Goal: Task Accomplishment & Management: Complete application form

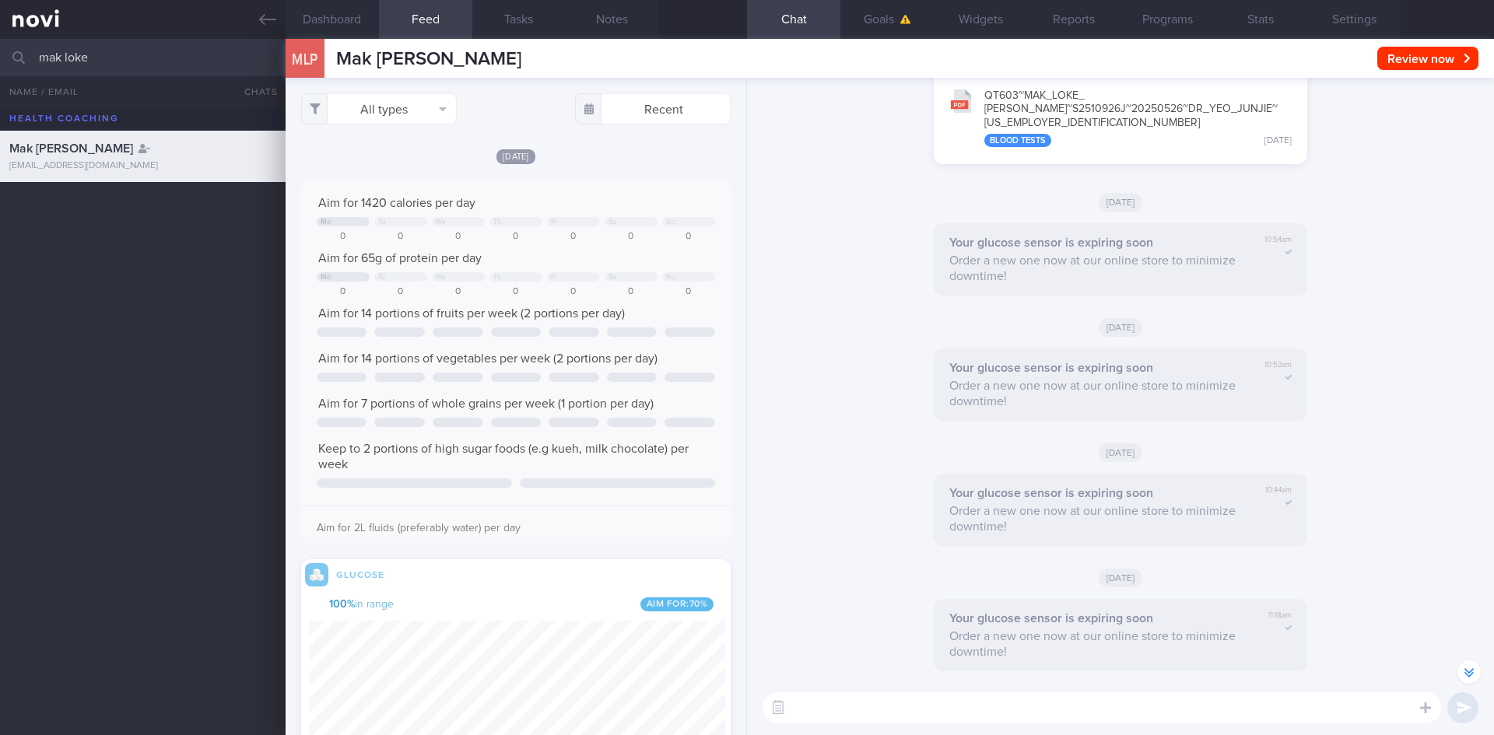
select select "7"
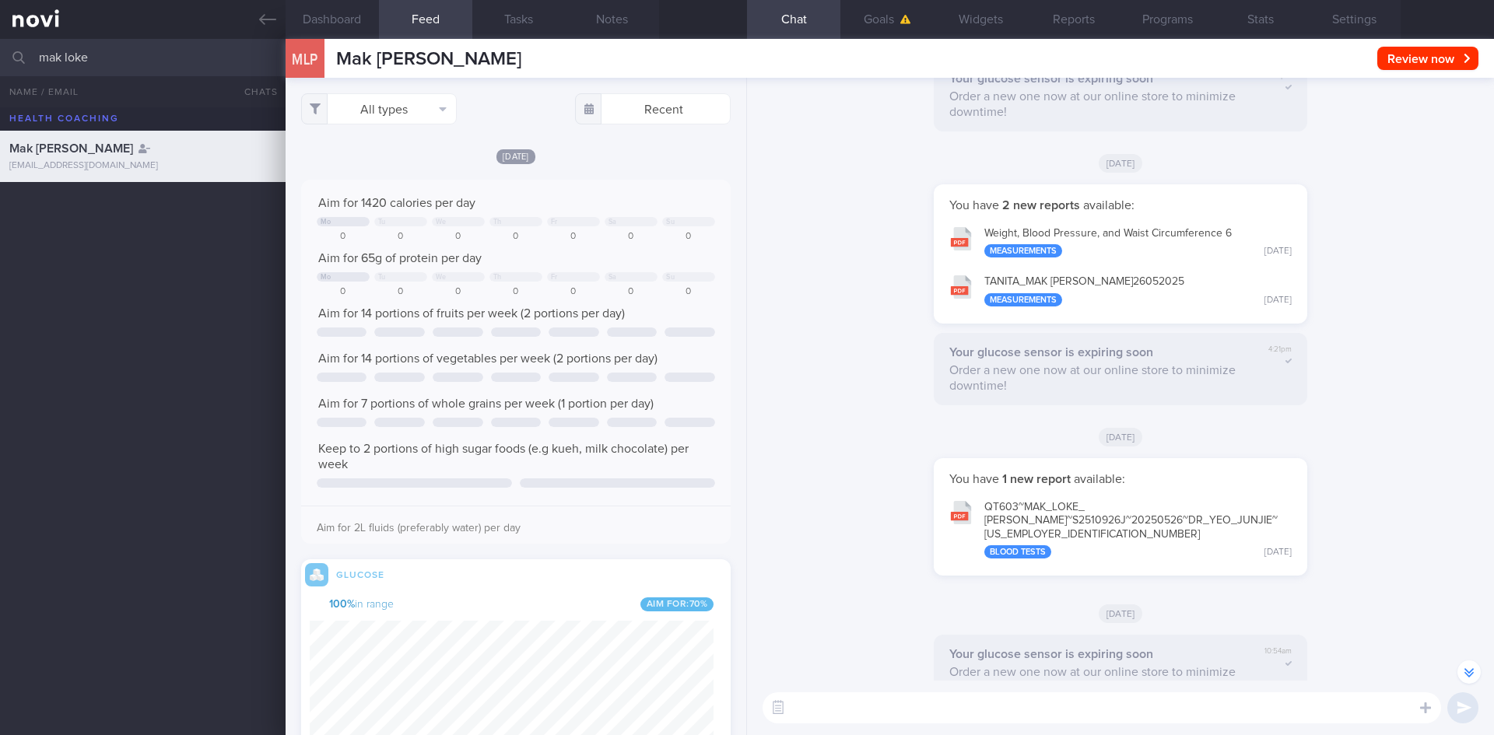
drag, startPoint x: 98, startPoint y: 61, endPoint x: 44, endPoint y: 63, distance: 54.5
click at [44, 63] on input "mak loke" at bounding box center [747, 57] width 1494 height 37
type input "m"
type input "beevi"
click at [230, 222] on div "[EMAIL_ADDRESS][DOMAIN_NAME]" at bounding box center [142, 225] width 267 height 12
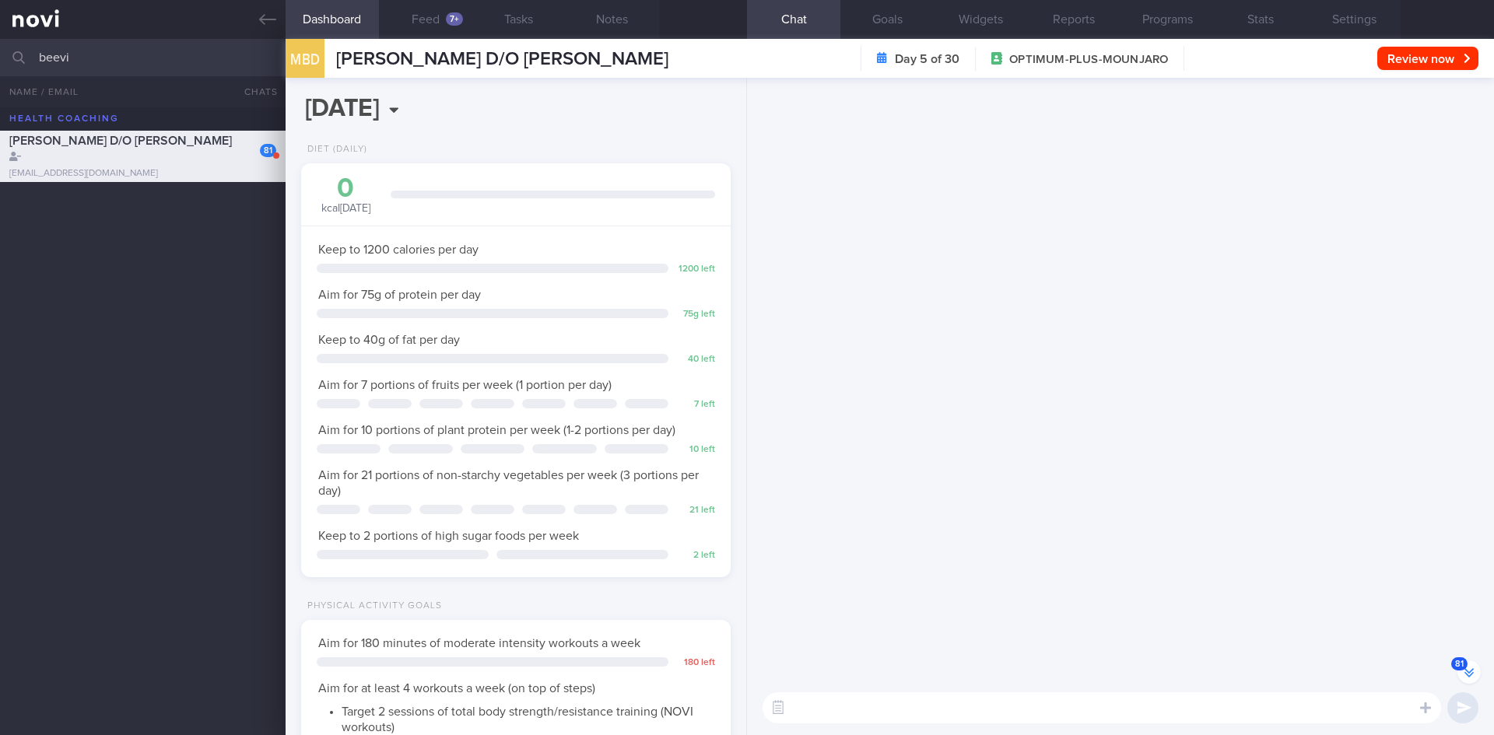
click at [1471, 672] on button "81" at bounding box center [1468, 672] width 23 height 23
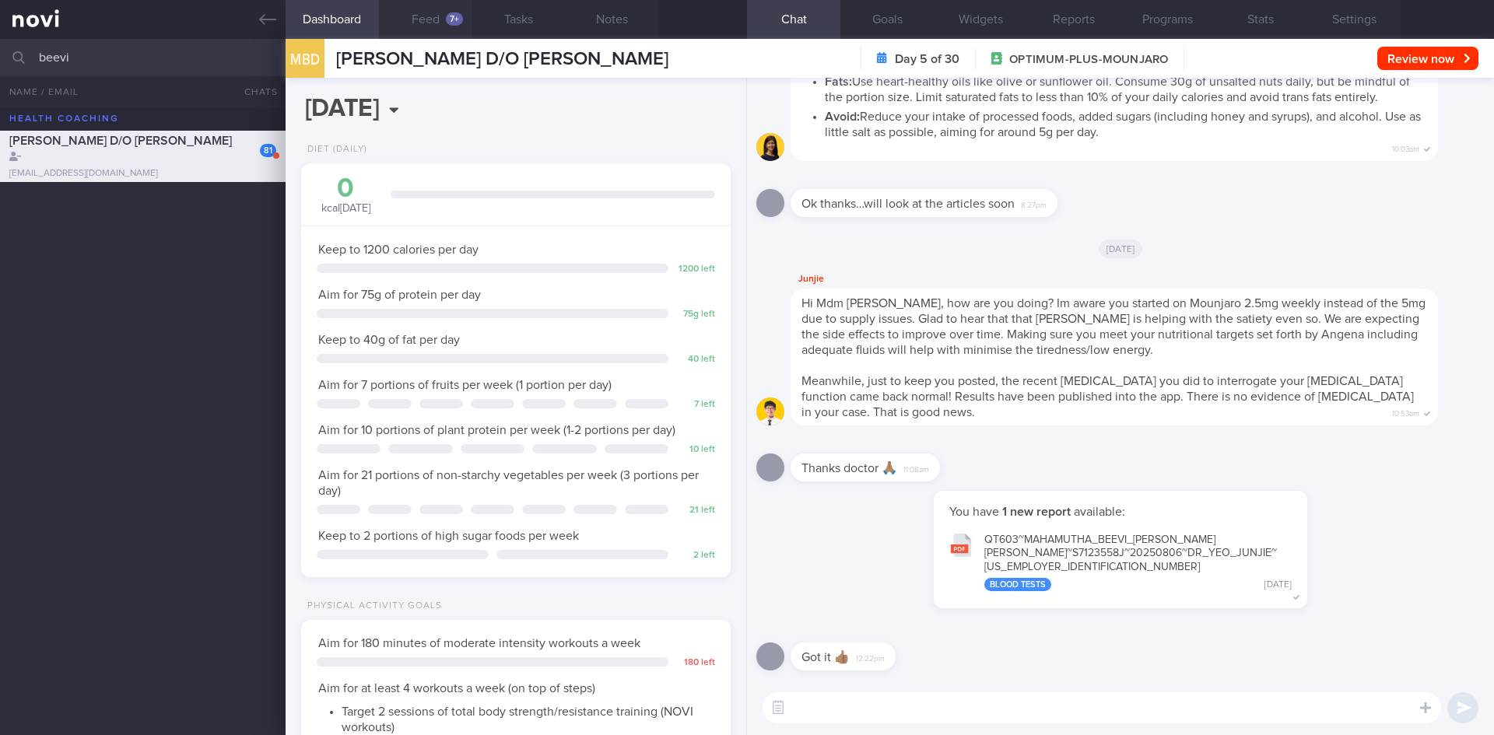
click at [401, 16] on button "Feed 7+" at bounding box center [425, 19] width 93 height 39
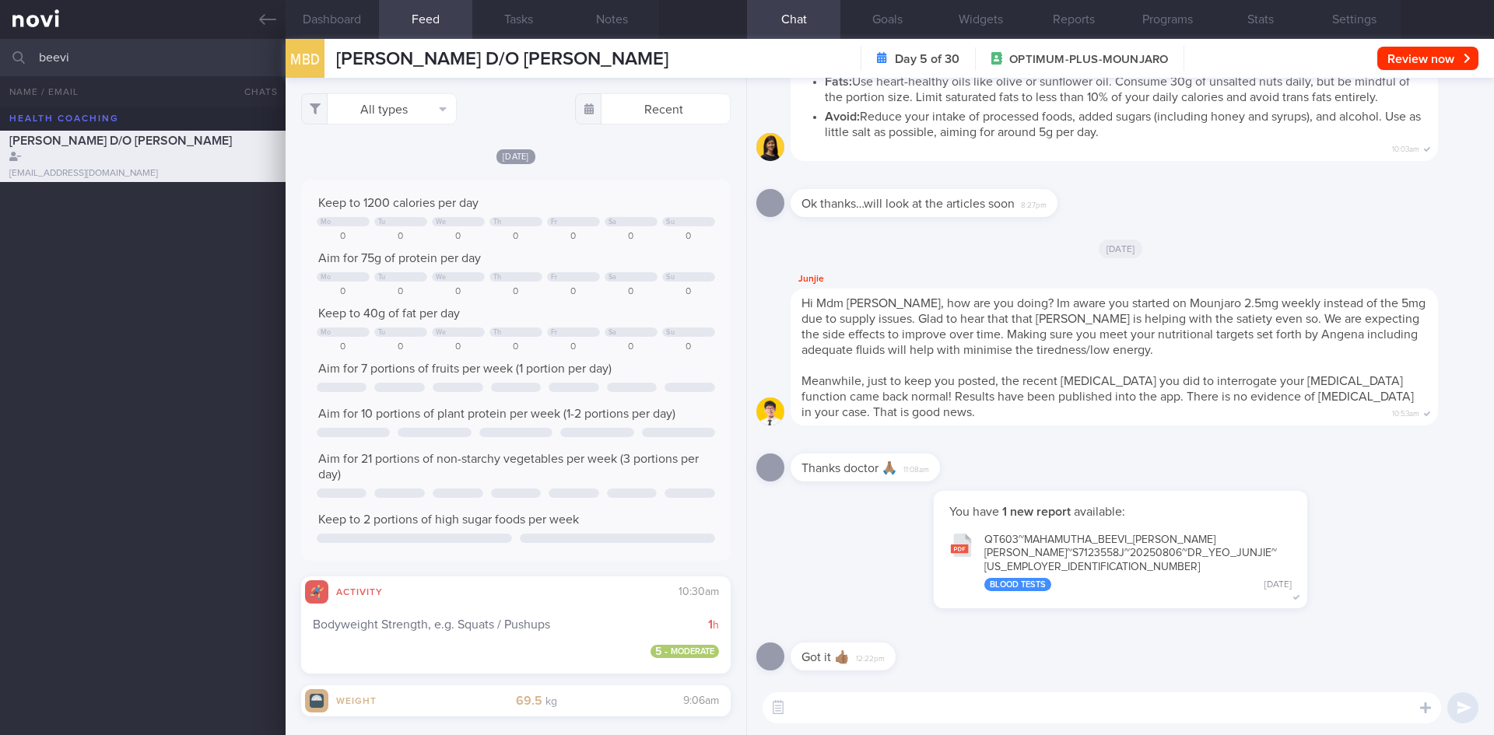
drag, startPoint x: 118, startPoint y: 58, endPoint x: 32, endPoint y: 57, distance: 86.4
click at [32, 57] on div "beevi All active patients Assigned patients All active patients Archived patien…" at bounding box center [747, 57] width 1494 height 37
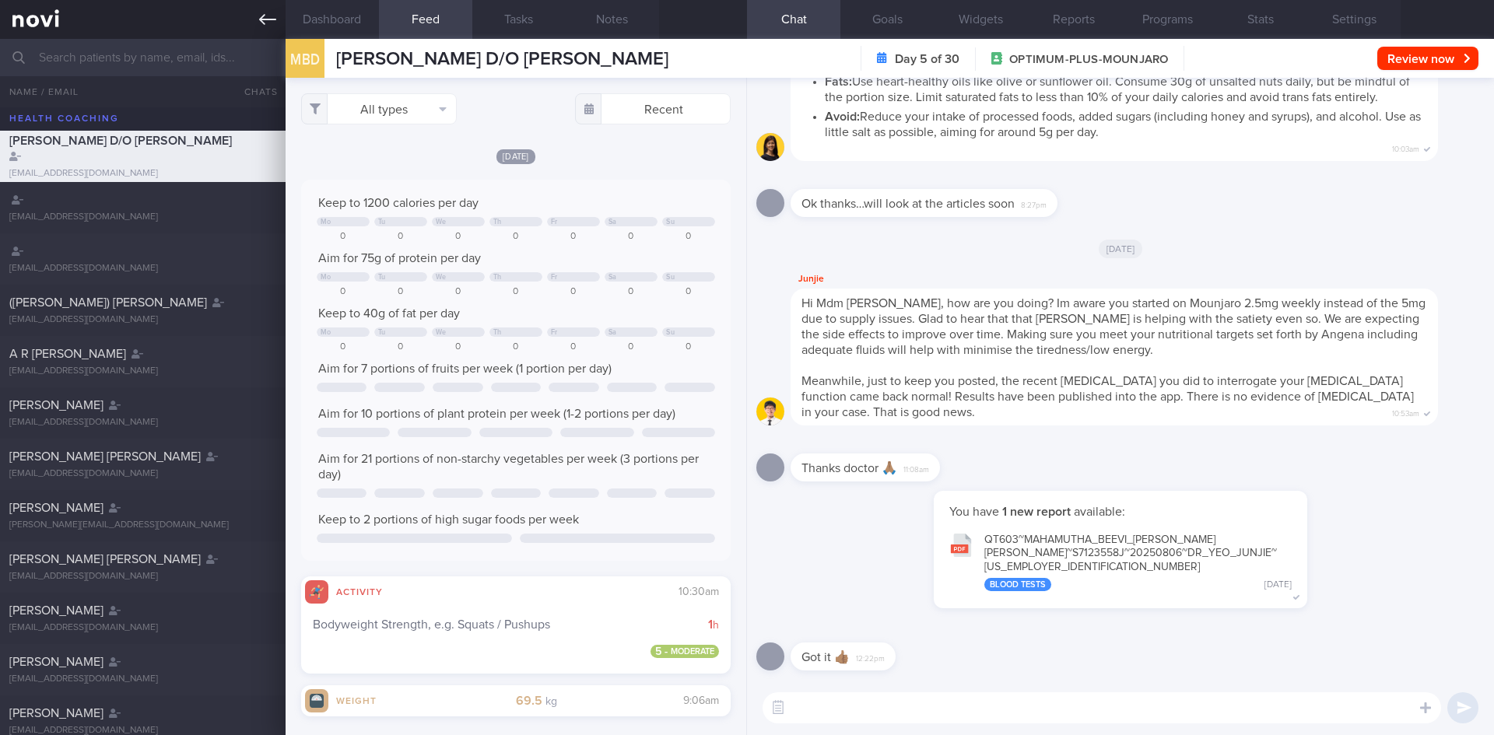
click at [249, 20] on link at bounding box center [143, 19] width 286 height 39
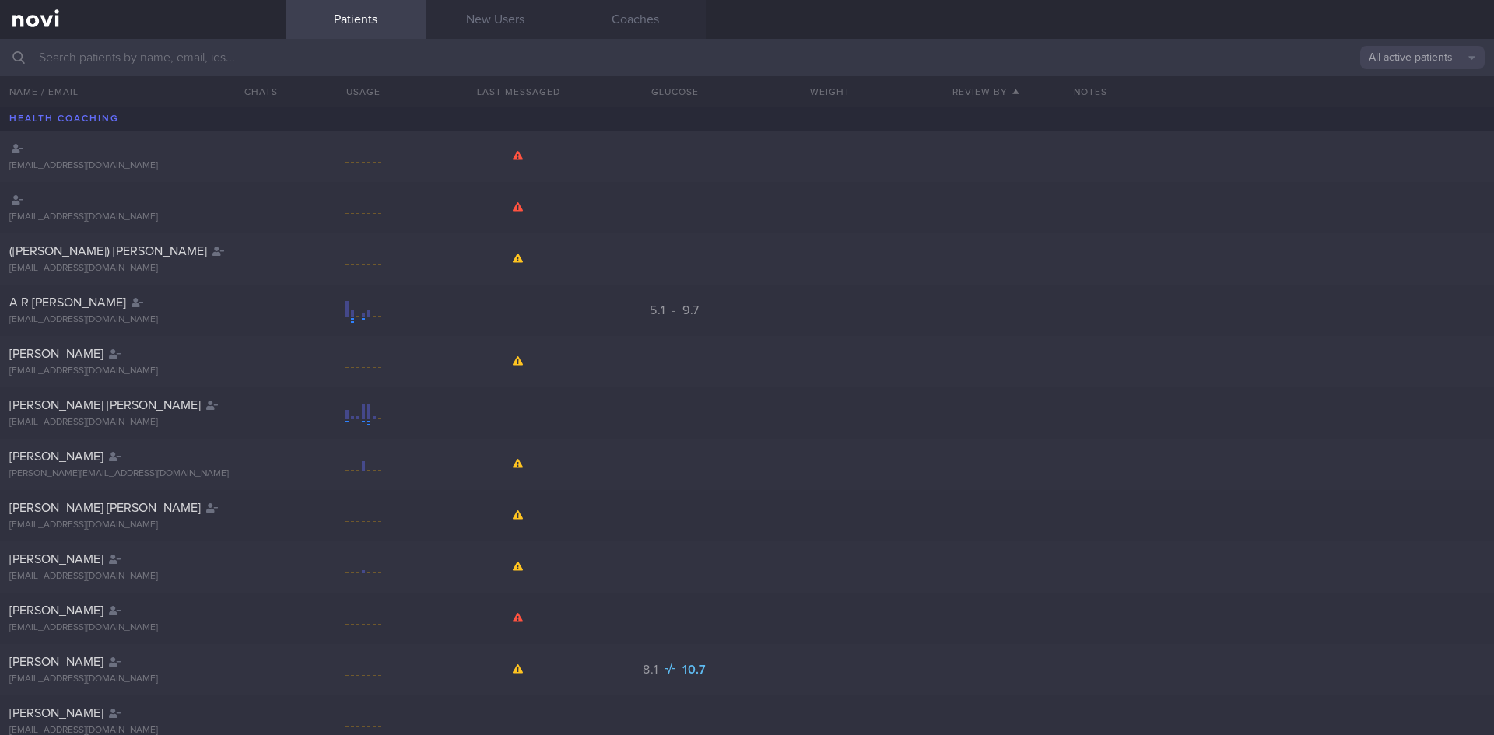
click at [496, 27] on link "New Users" at bounding box center [496, 19] width 140 height 39
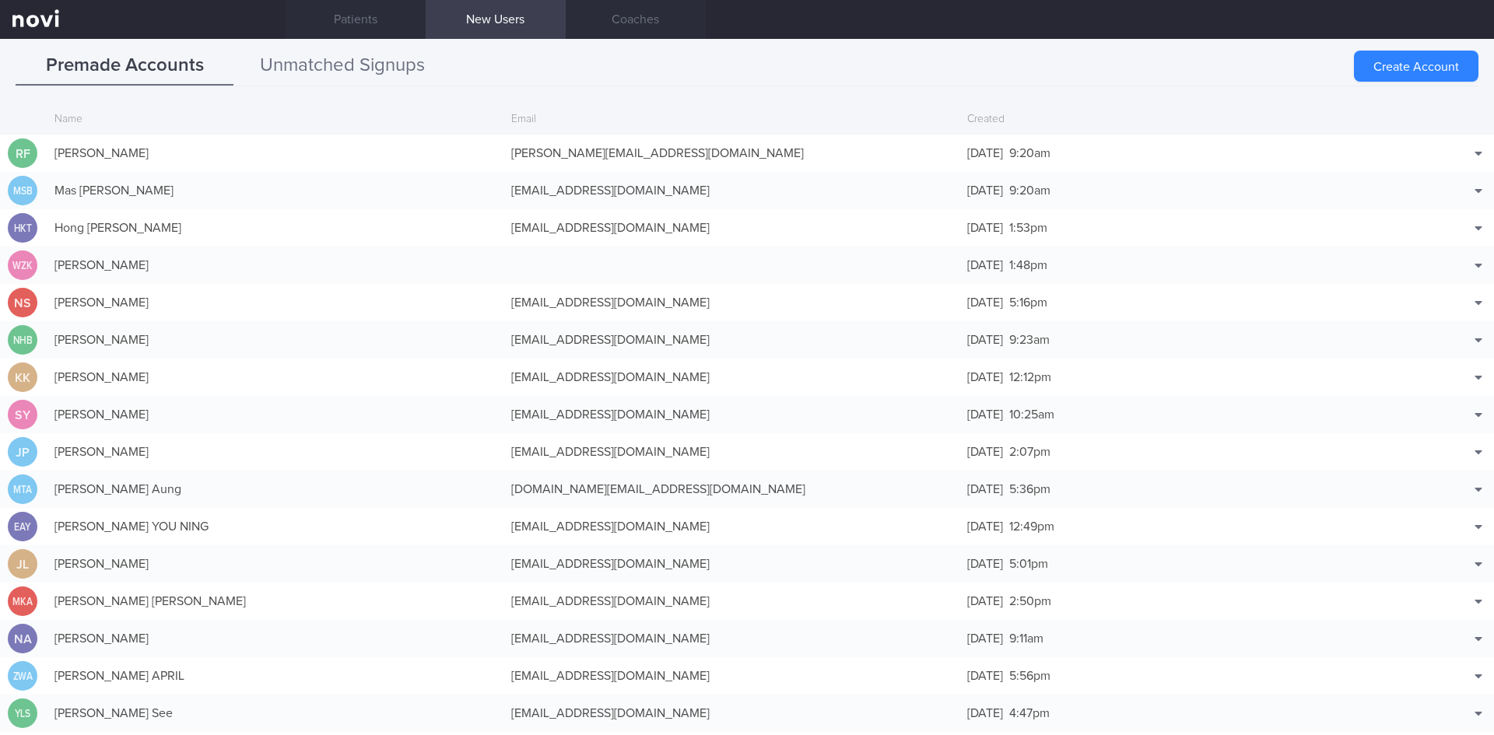
click at [374, 59] on button "Unmatched Signups" at bounding box center [342, 66] width 218 height 39
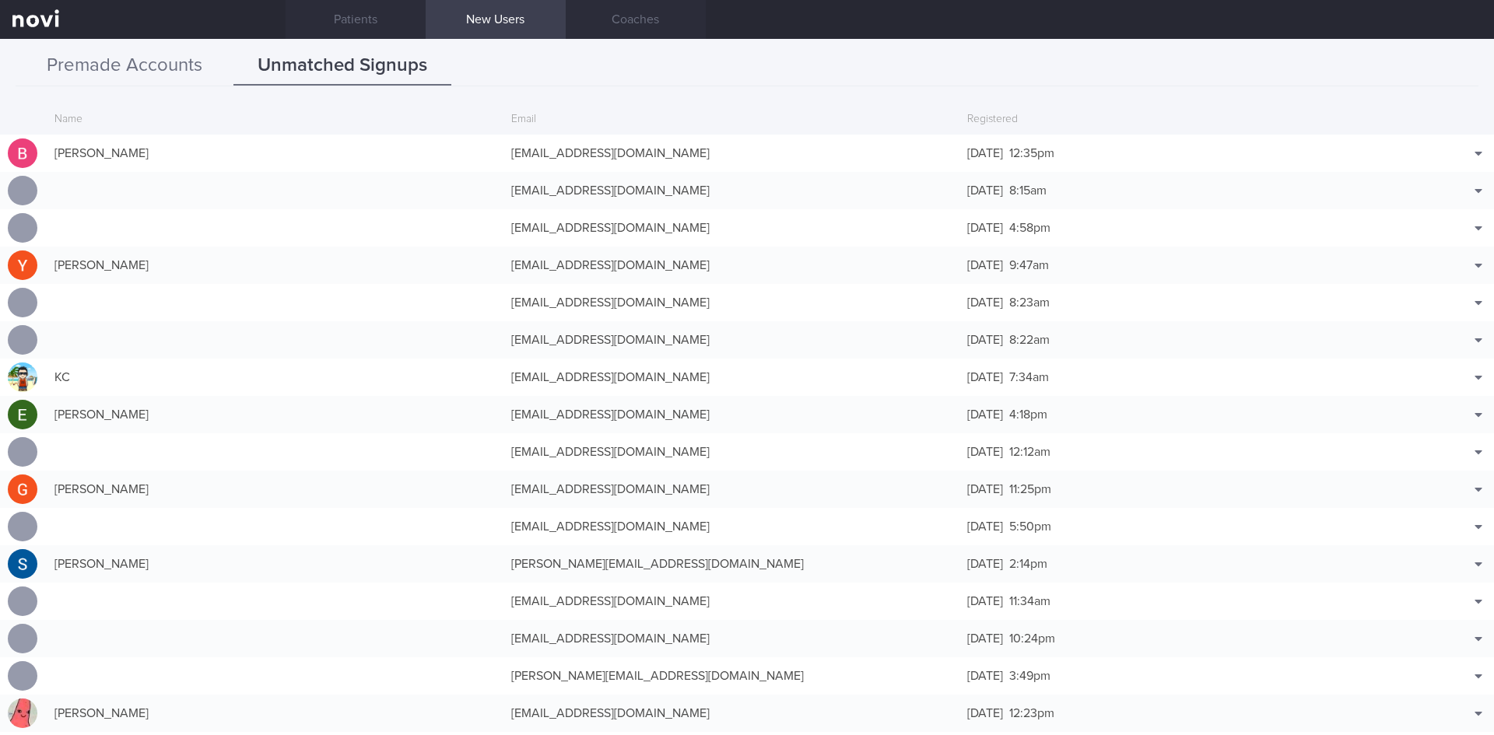
click at [132, 71] on button "Premade Accounts" at bounding box center [125, 66] width 218 height 39
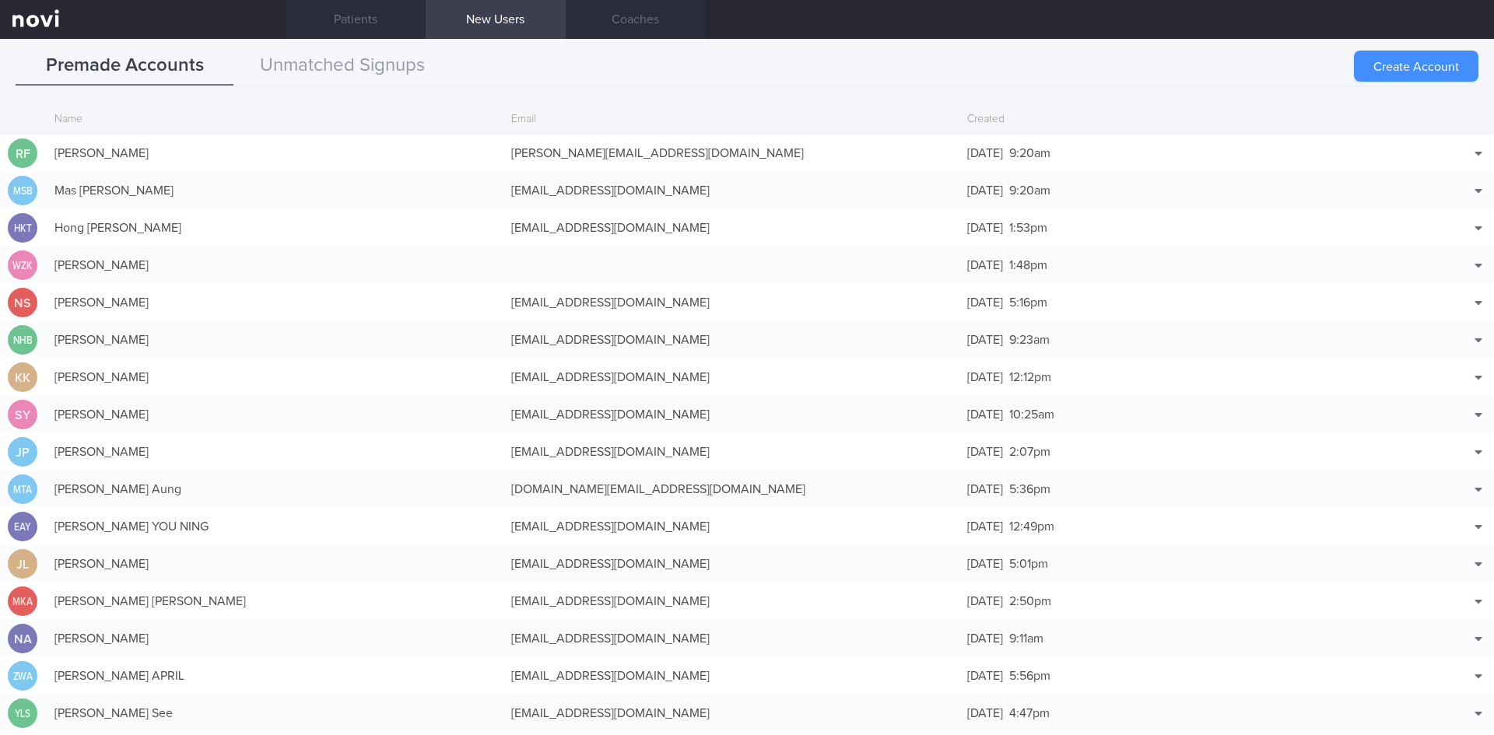
click at [1432, 58] on button "Create Account" at bounding box center [1416, 66] width 124 height 31
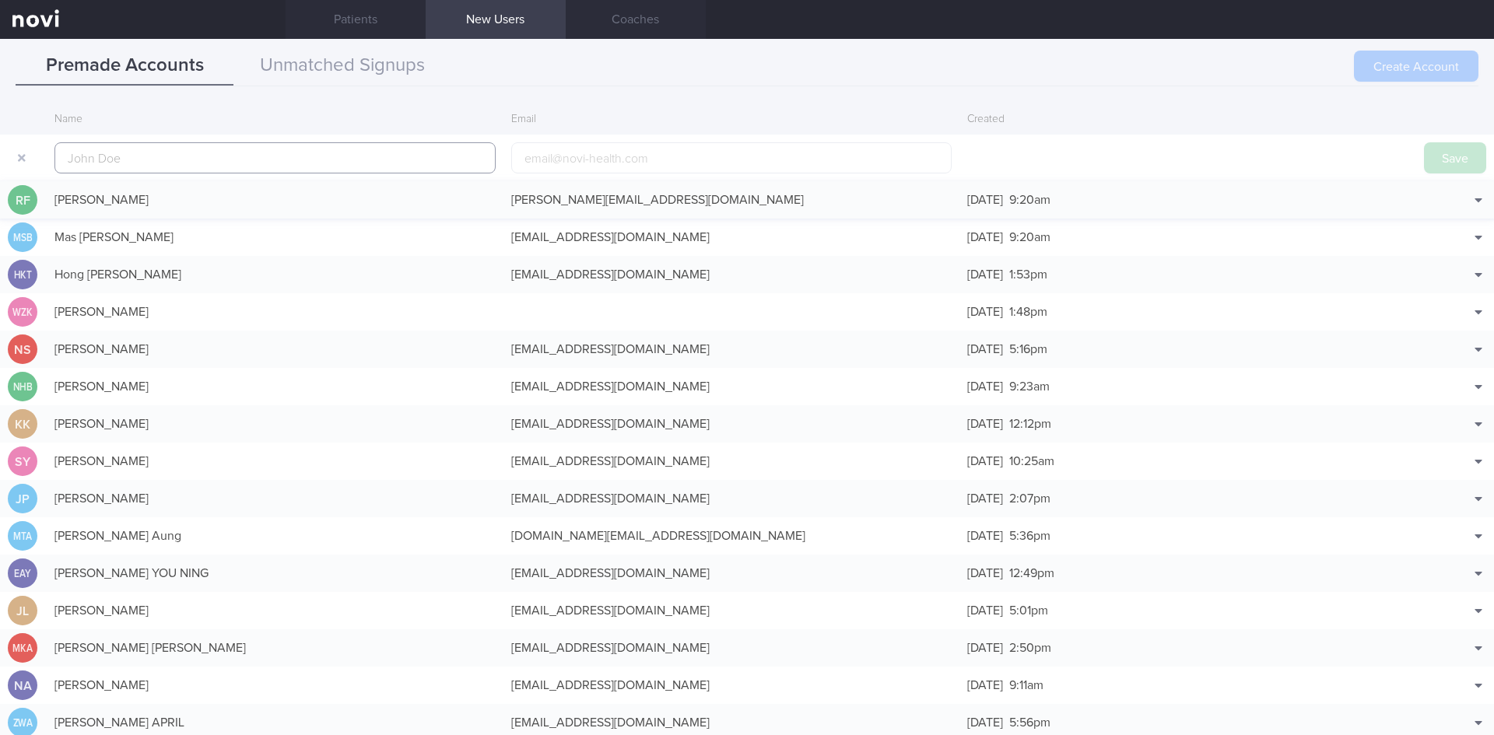
scroll to position [37, 0]
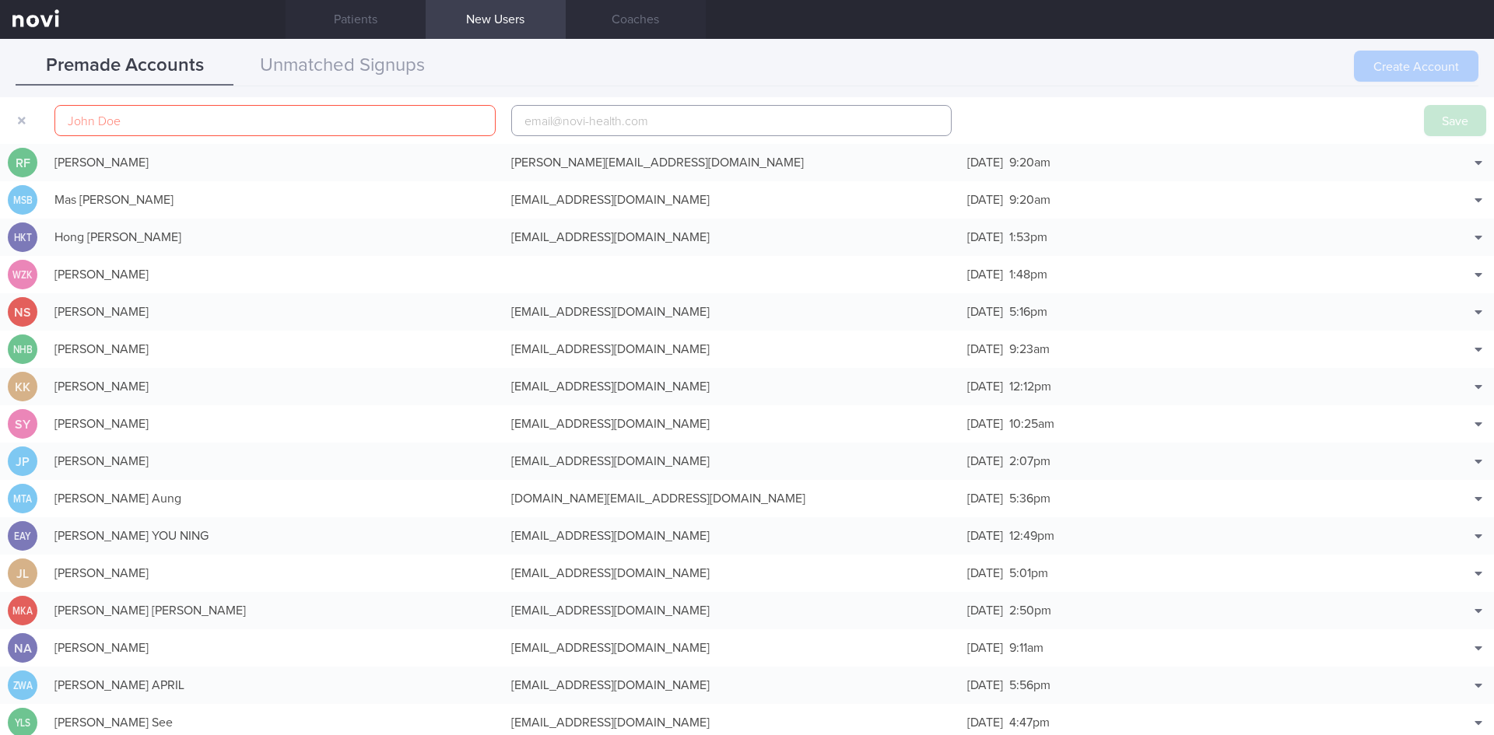
click at [590, 117] on input "email" at bounding box center [731, 120] width 441 height 31
click at [339, 129] on input "text" at bounding box center [274, 120] width 441 height 31
click at [549, 127] on input "email" at bounding box center [731, 120] width 441 height 31
paste input "[EMAIL_ADDRESS][DOMAIN_NAME]"
click at [580, 122] on input "[EMAIL_ADDRESS][DOMAIN_NAME]" at bounding box center [731, 120] width 441 height 31
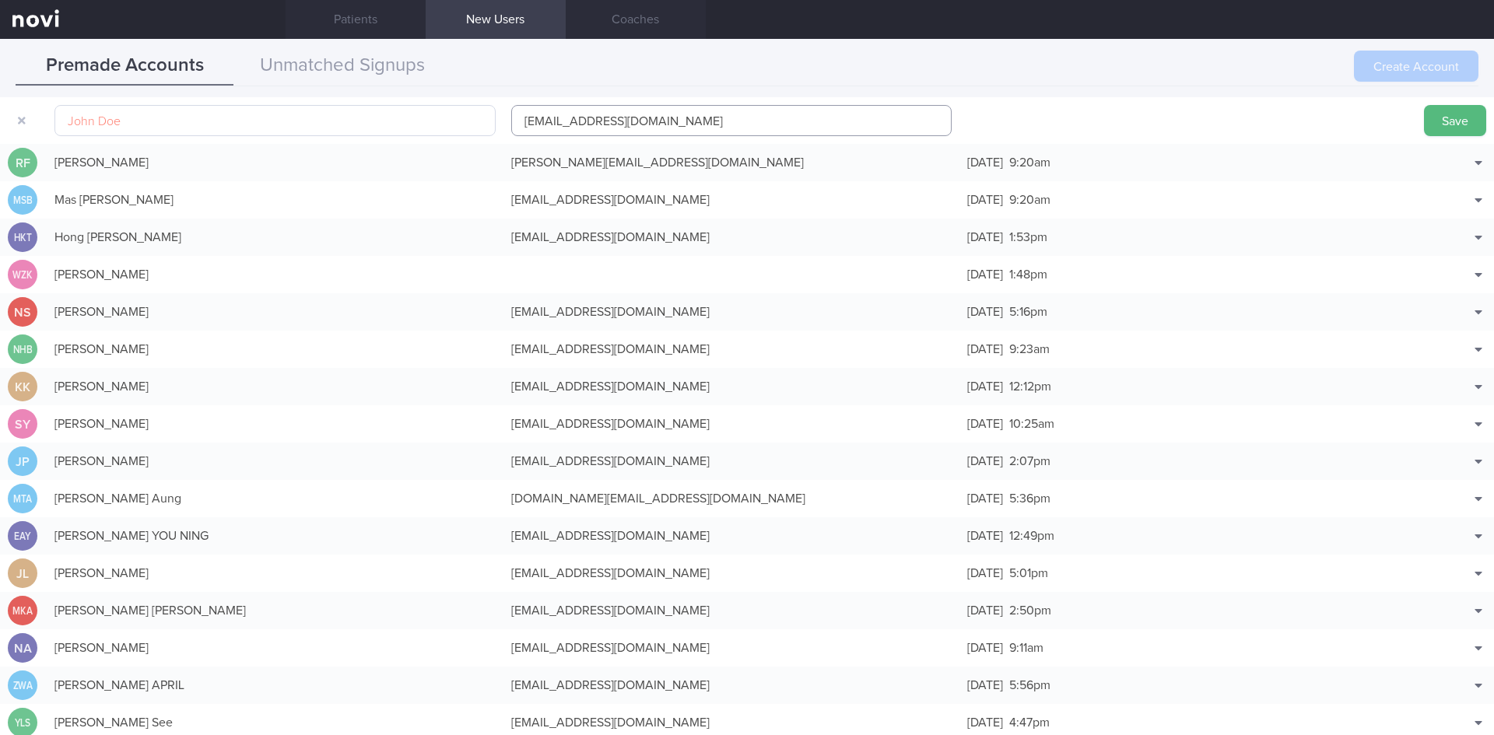
type input "[EMAIL_ADDRESS][DOMAIN_NAME]"
click at [332, 128] on input "text" at bounding box center [274, 120] width 441 height 31
paste input "[PERSON_NAME] [PERSON_NAME]"
type input "[PERSON_NAME] [PERSON_NAME]"
click at [1462, 120] on button "Save" at bounding box center [1455, 120] width 62 height 31
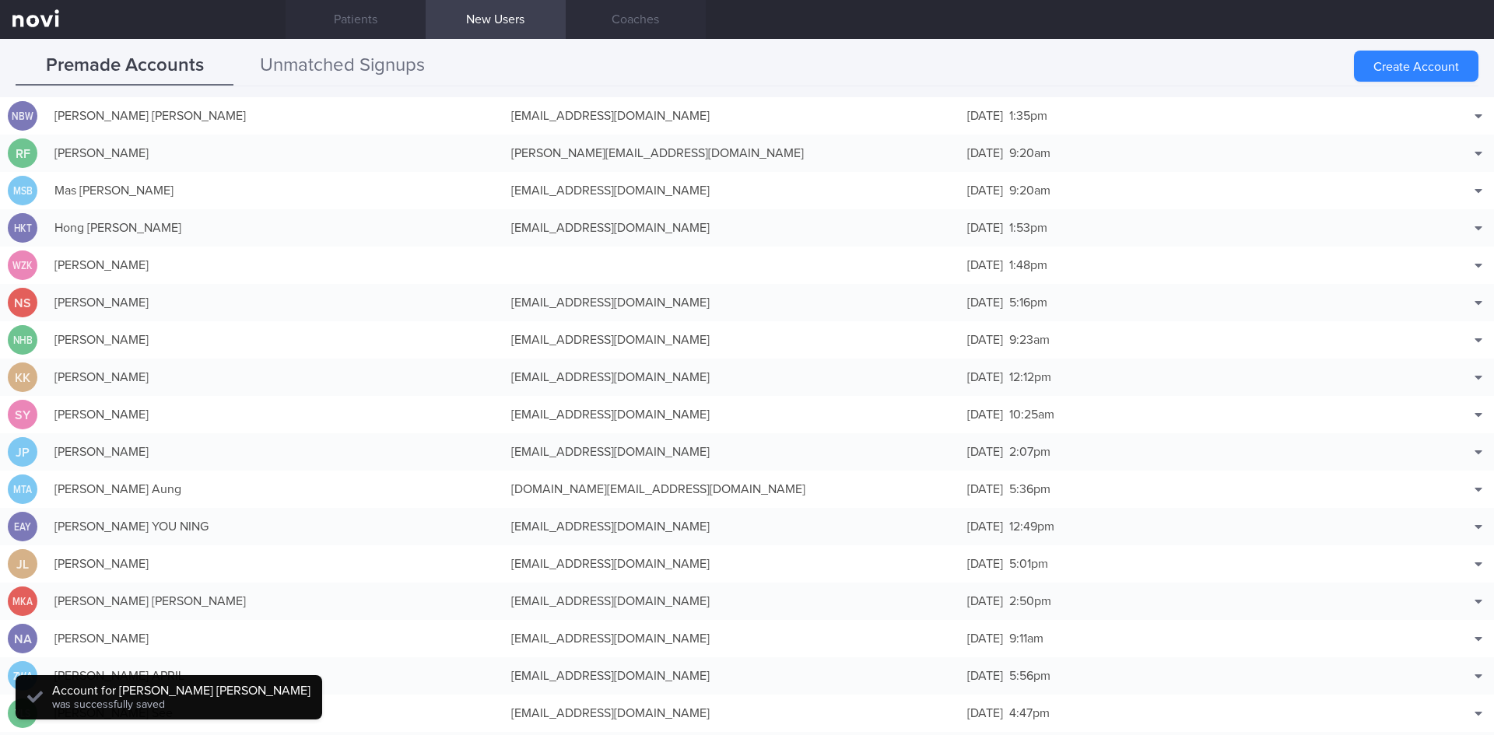
click at [324, 69] on button "Unmatched Signups" at bounding box center [342, 66] width 218 height 39
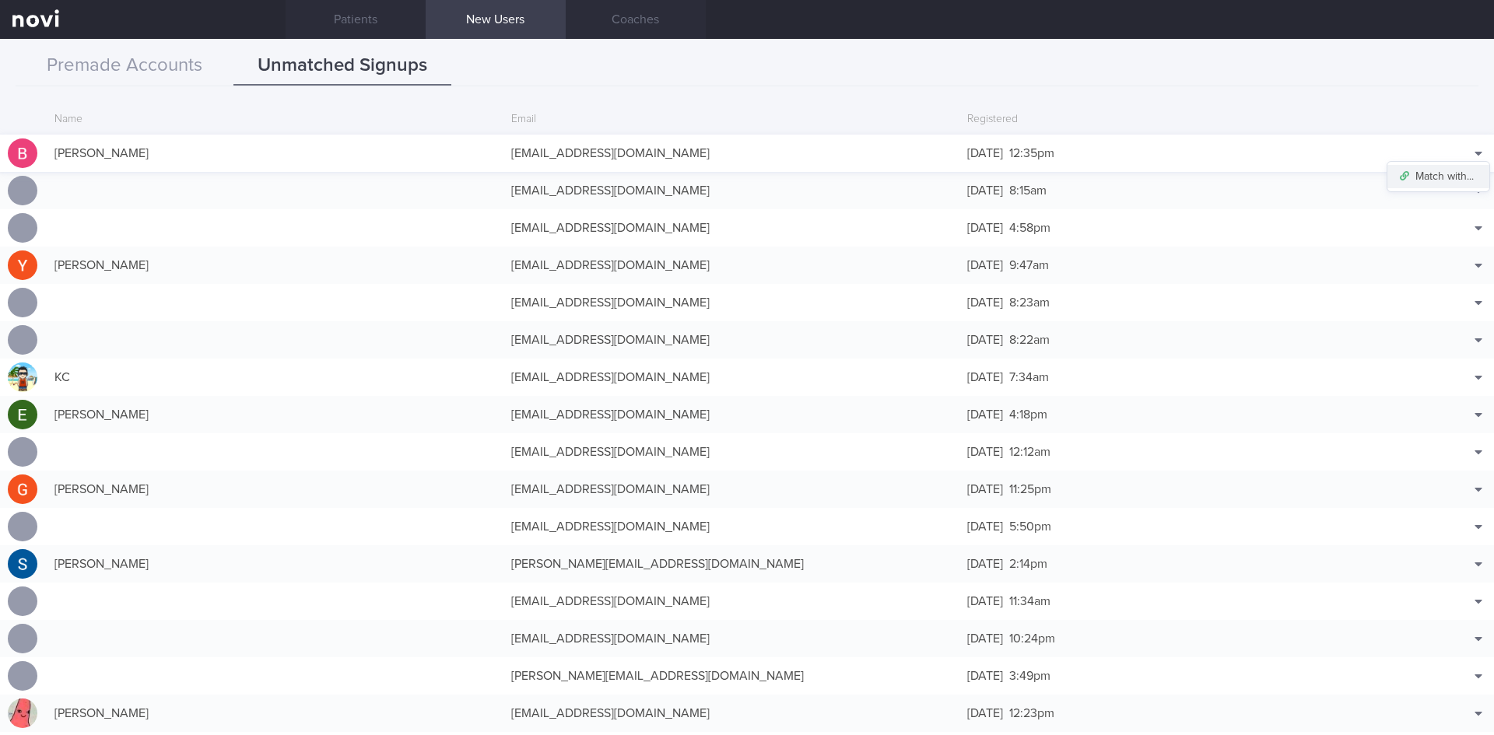
click at [1441, 173] on button "Match with..." at bounding box center [1438, 176] width 102 height 23
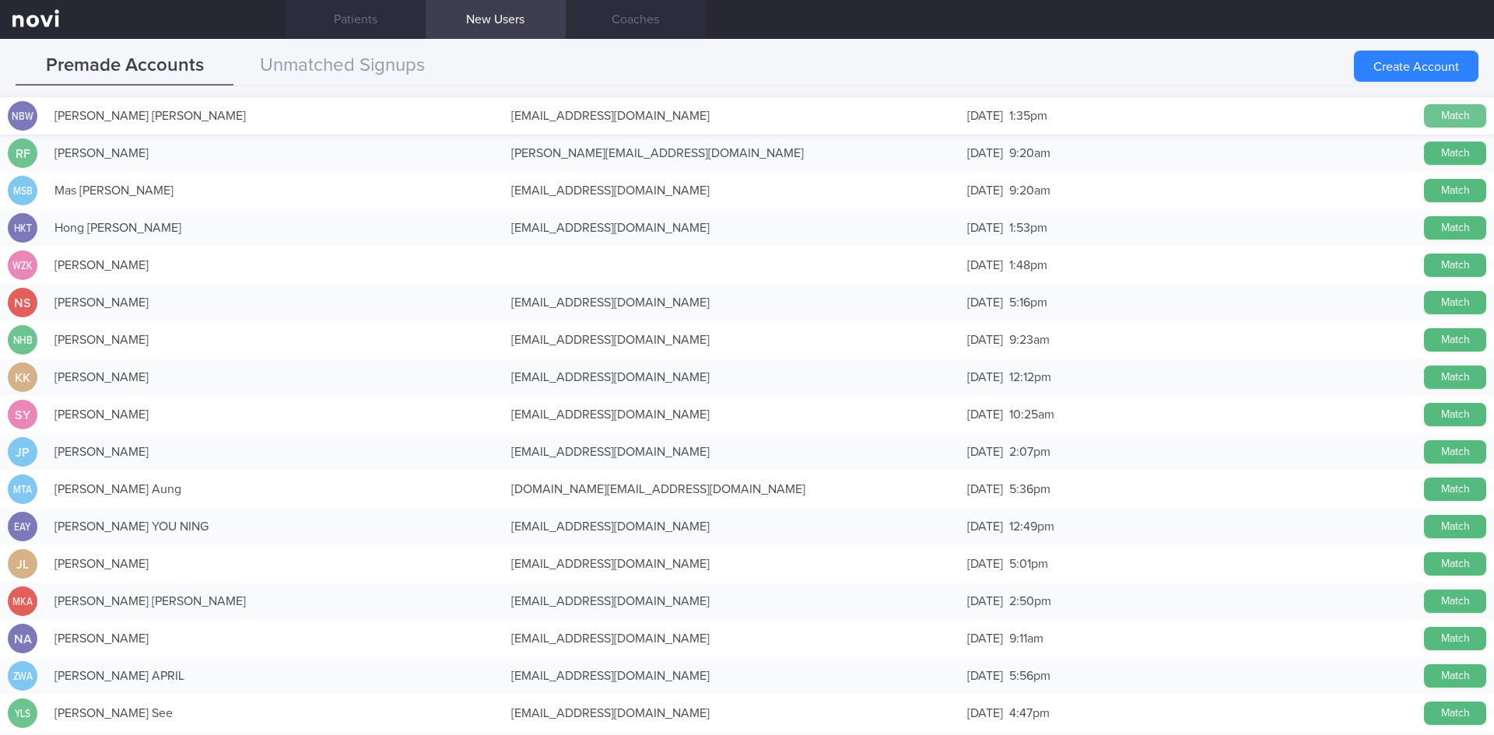
click at [1448, 111] on button "Match" at bounding box center [1455, 115] width 62 height 23
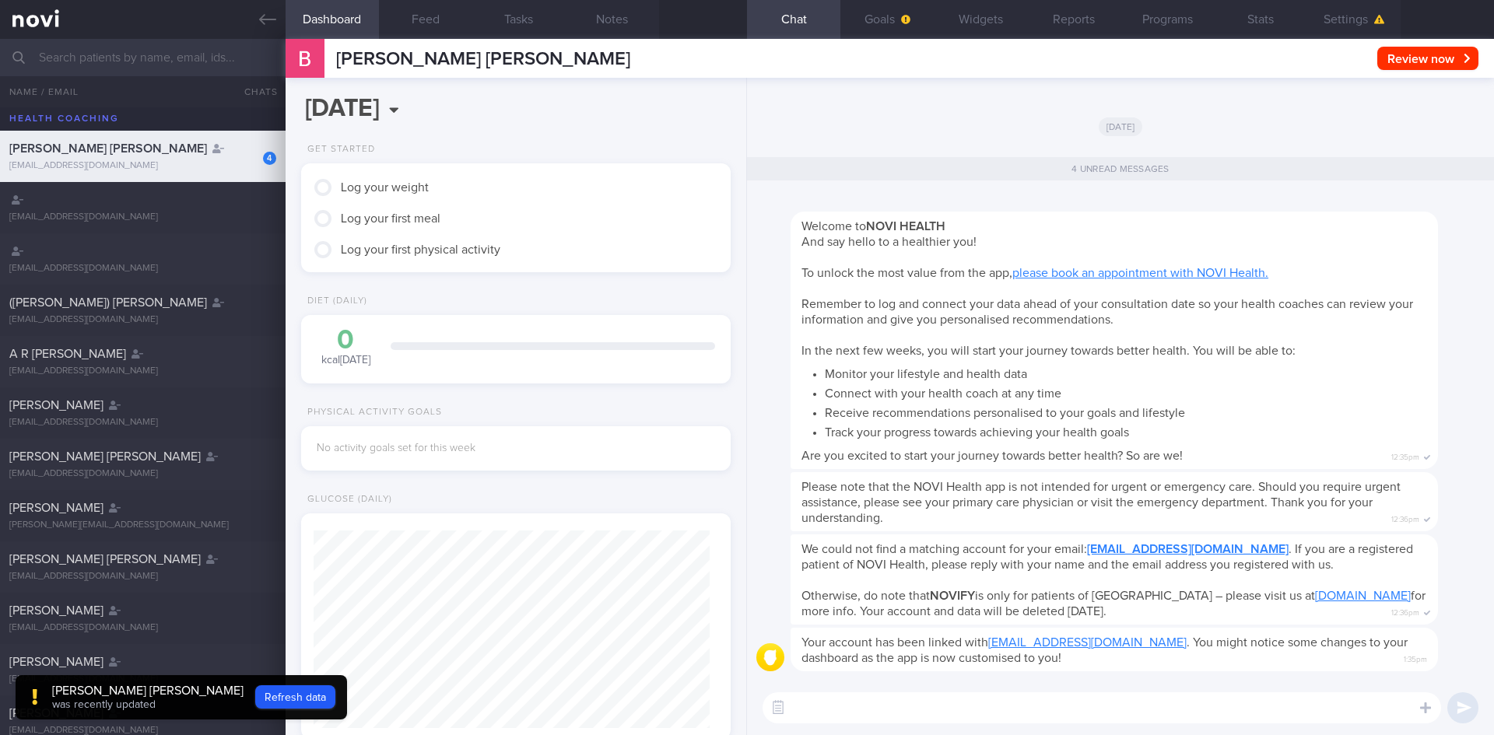
click at [178, 146] on span "[PERSON_NAME] [PERSON_NAME]" at bounding box center [108, 148] width 198 height 12
click at [310, 696] on button "Refresh data" at bounding box center [295, 696] width 80 height 23
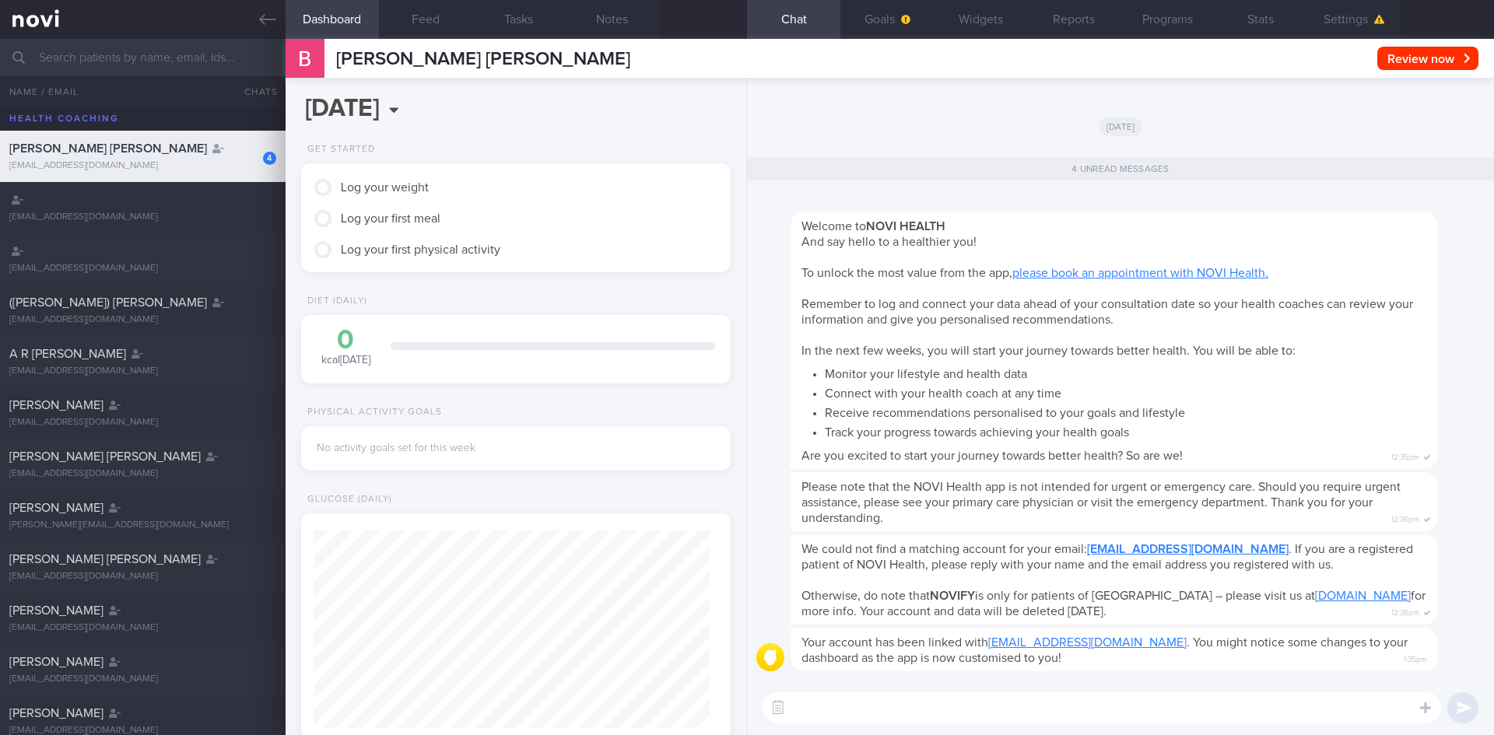
scroll to position [198, 397]
click at [422, 21] on button "Feed" at bounding box center [425, 19] width 93 height 39
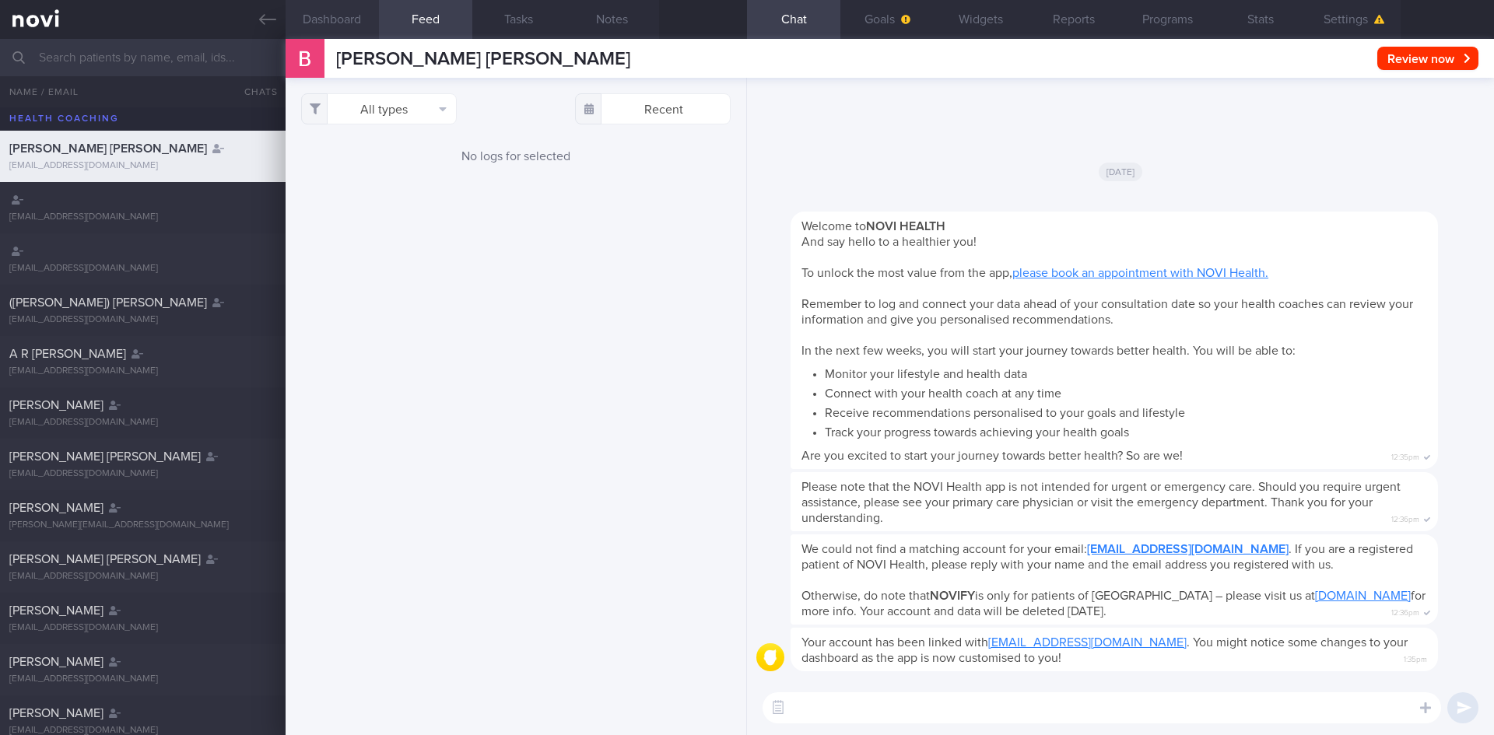
click at [337, 19] on button "Dashboard" at bounding box center [332, 19] width 93 height 39
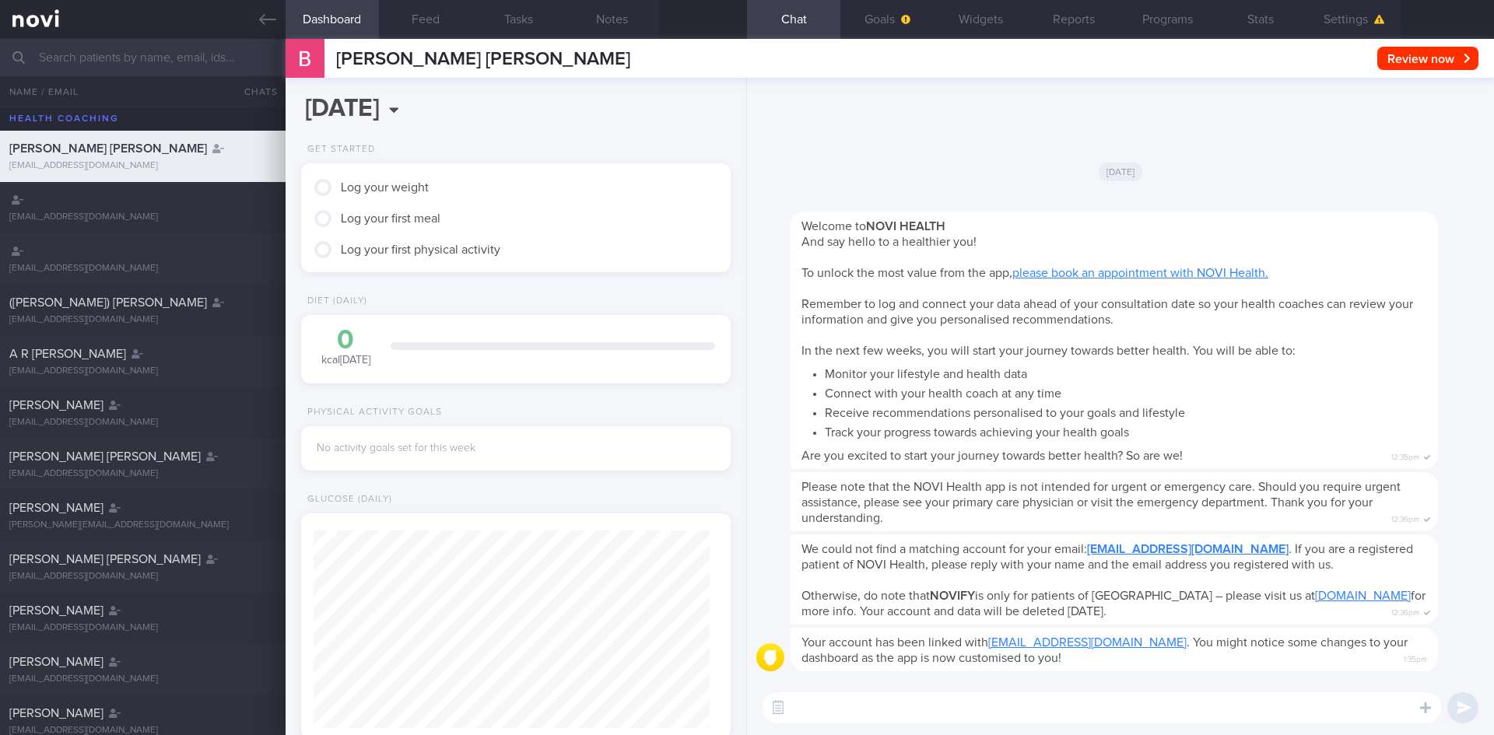
scroll to position [198, 397]
click at [96, 62] on input "text" at bounding box center [747, 57] width 1494 height 37
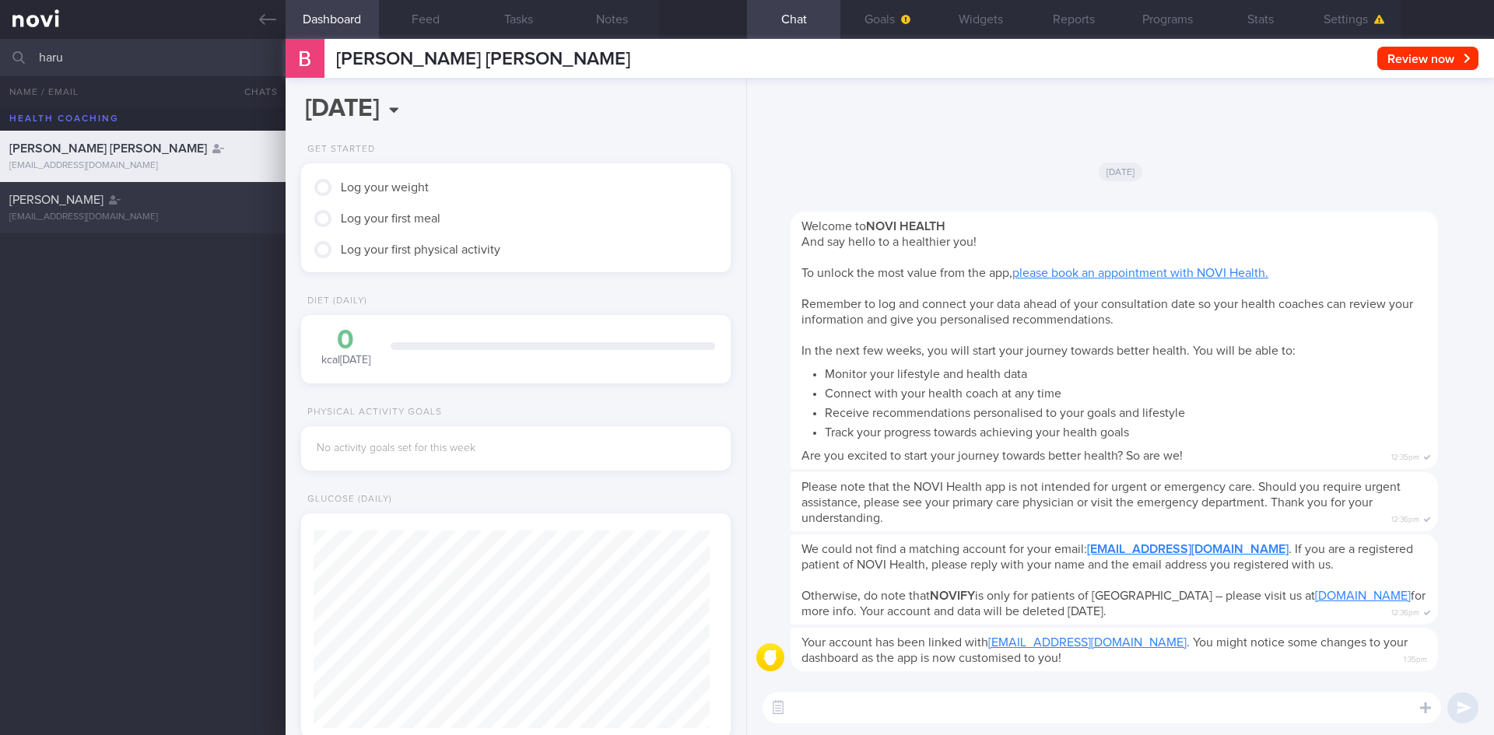
type input "haru"
click at [144, 183] on div "HARU FUJIWARA harufujilee@outlook.com" at bounding box center [747, 207] width 1494 height 51
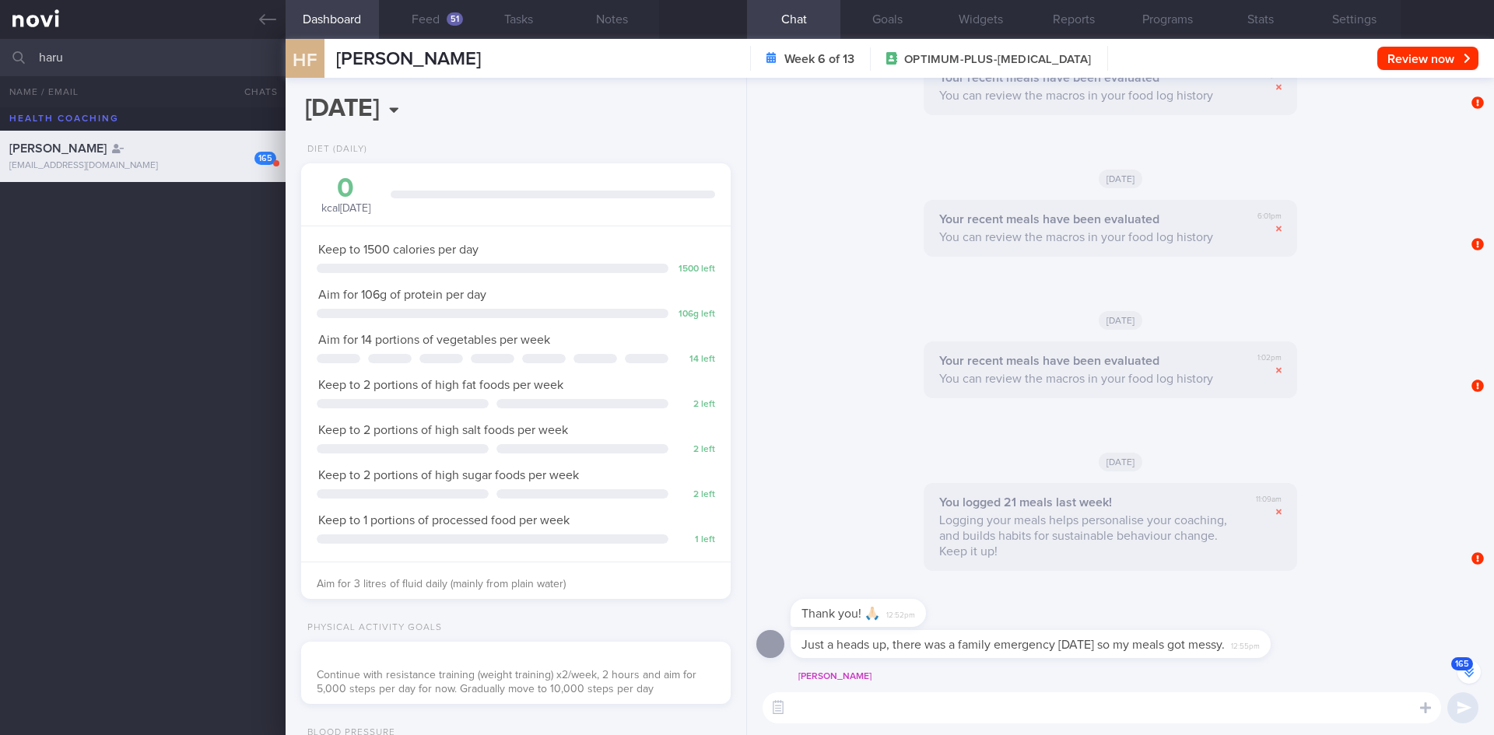
scroll to position [-13401, 0]
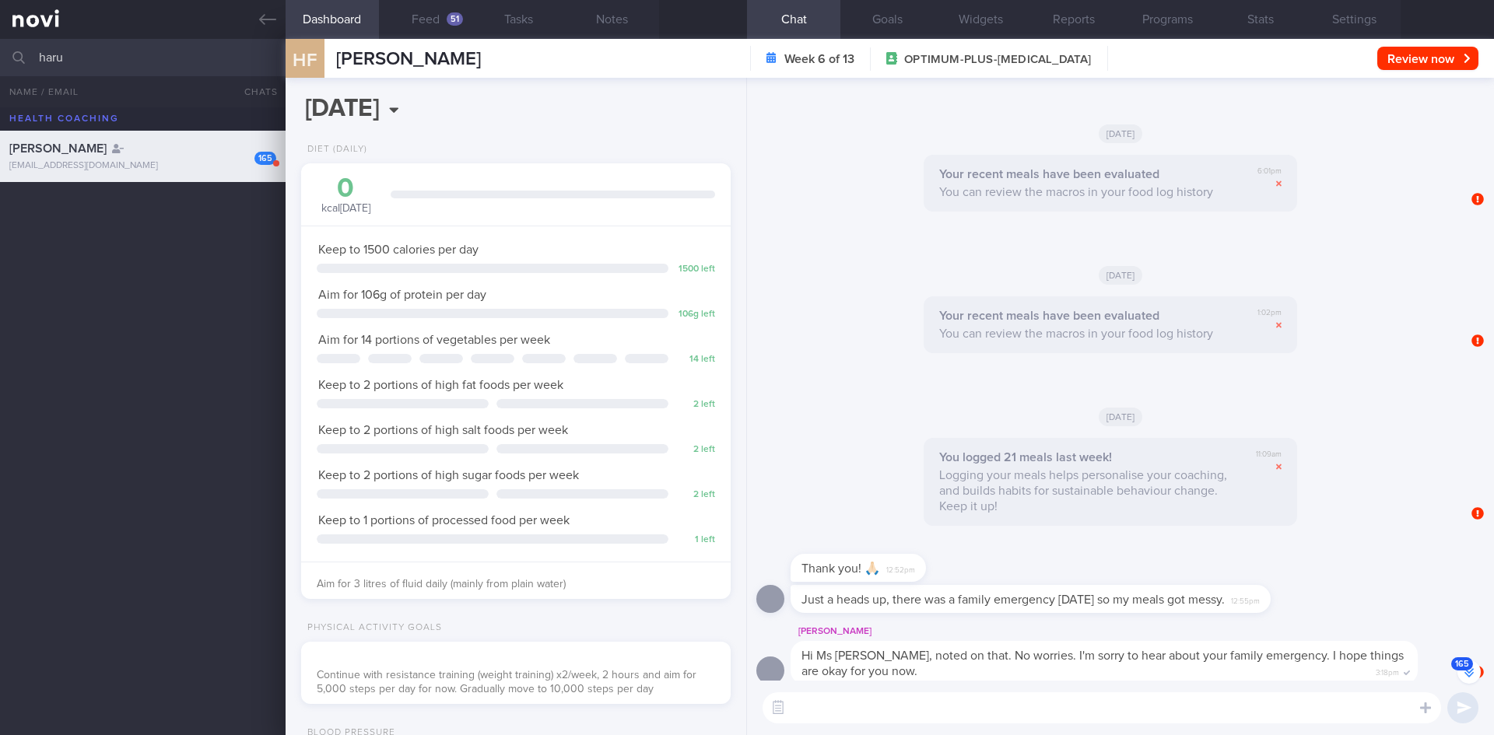
click at [1465, 666] on button "165" at bounding box center [1468, 672] width 23 height 23
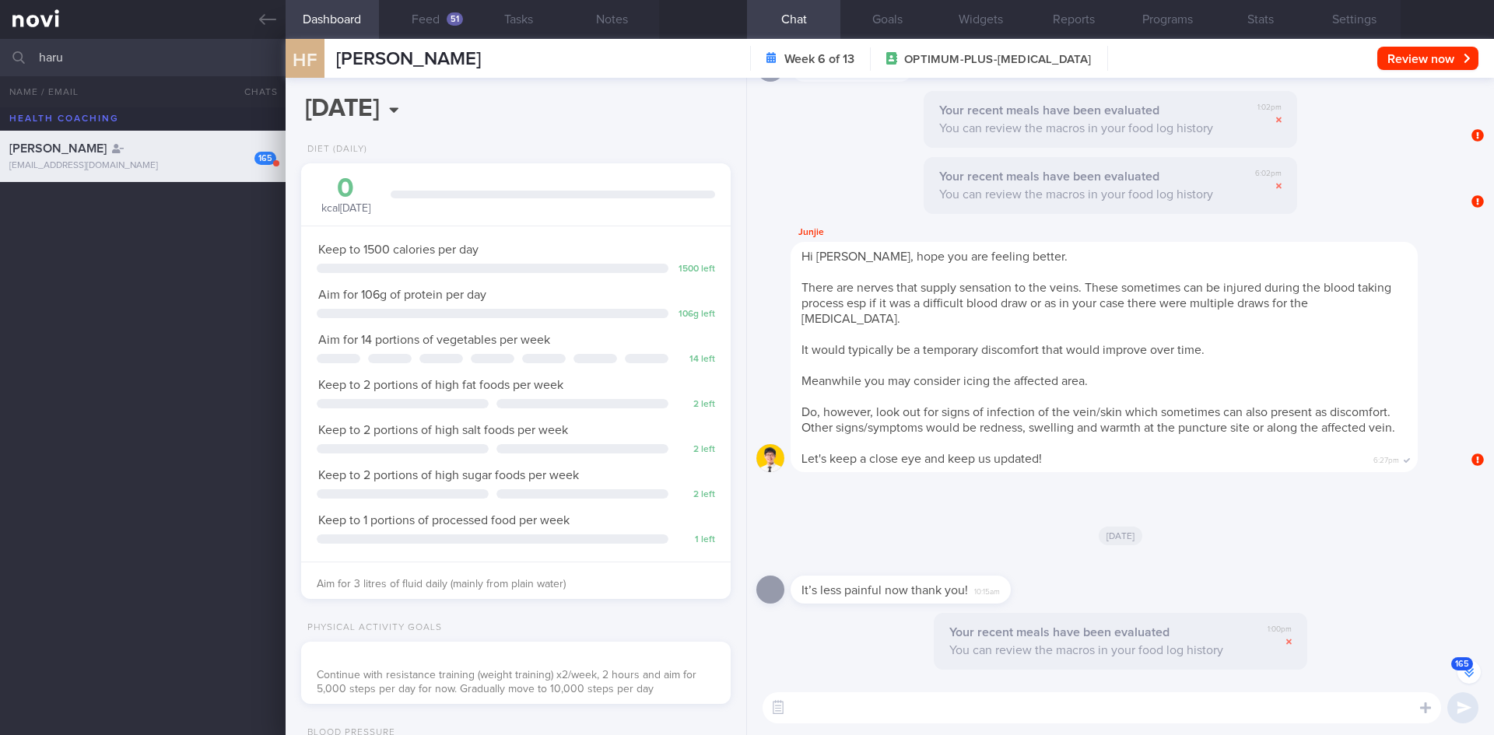
scroll to position [-17843, 0]
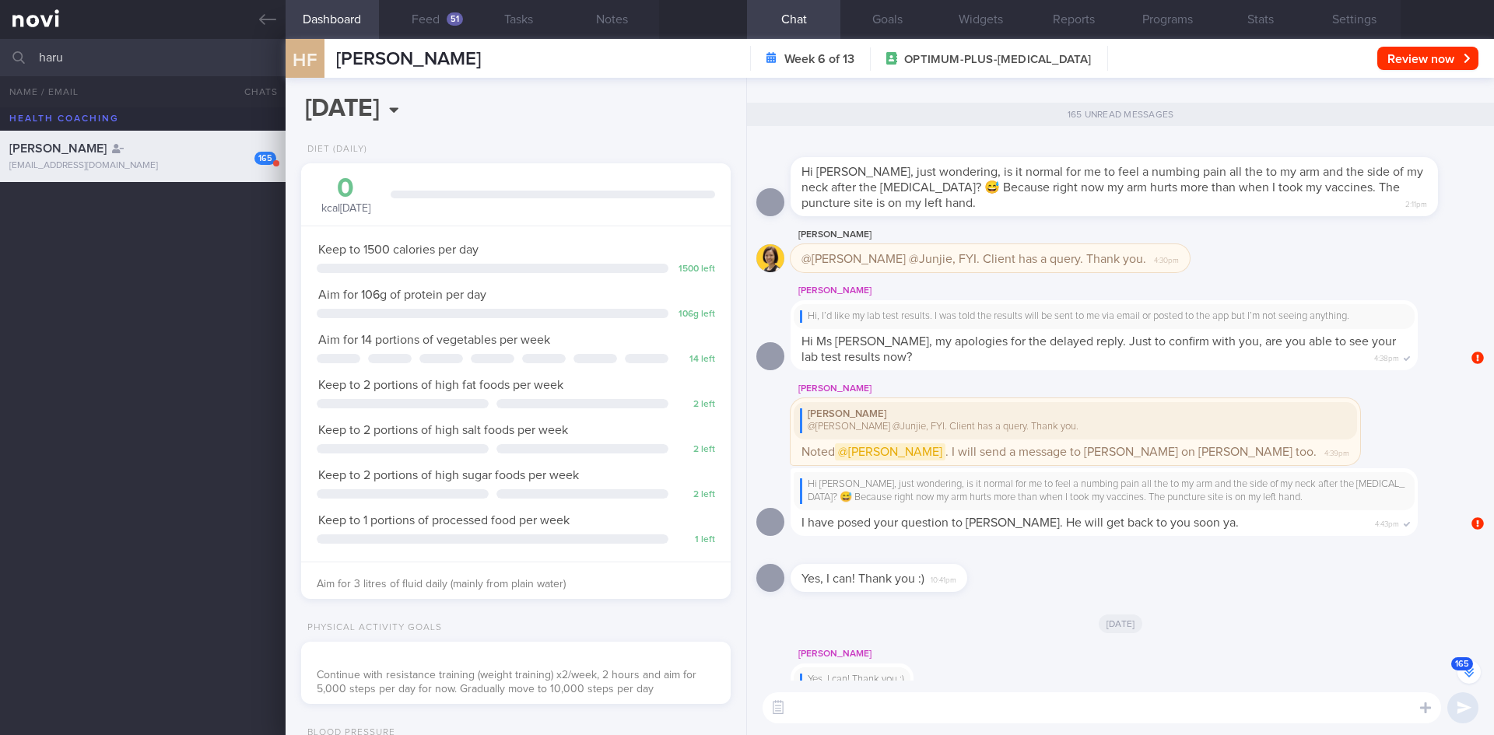
click at [1469, 672] on icon "button" at bounding box center [1468, 672] width 9 height 9
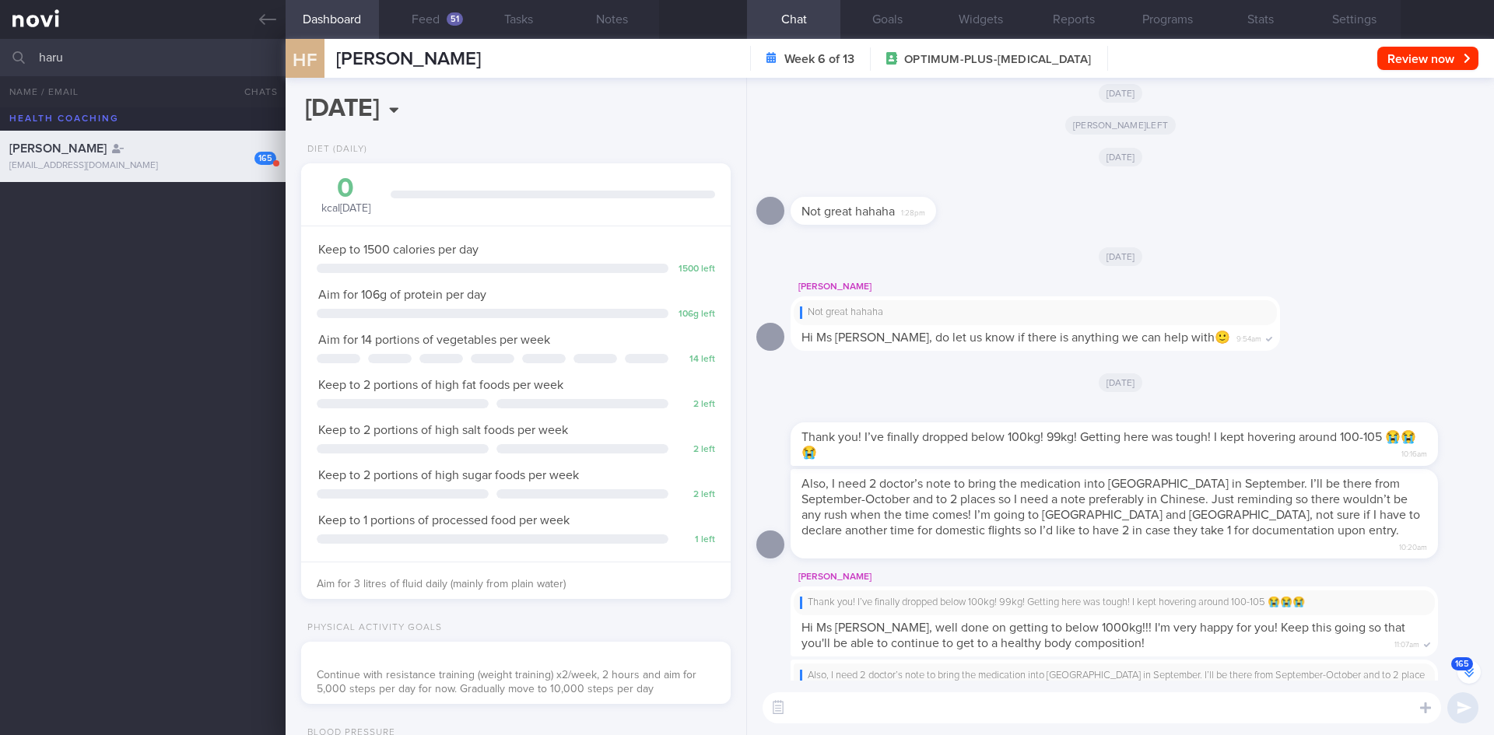
scroll to position [-139, 0]
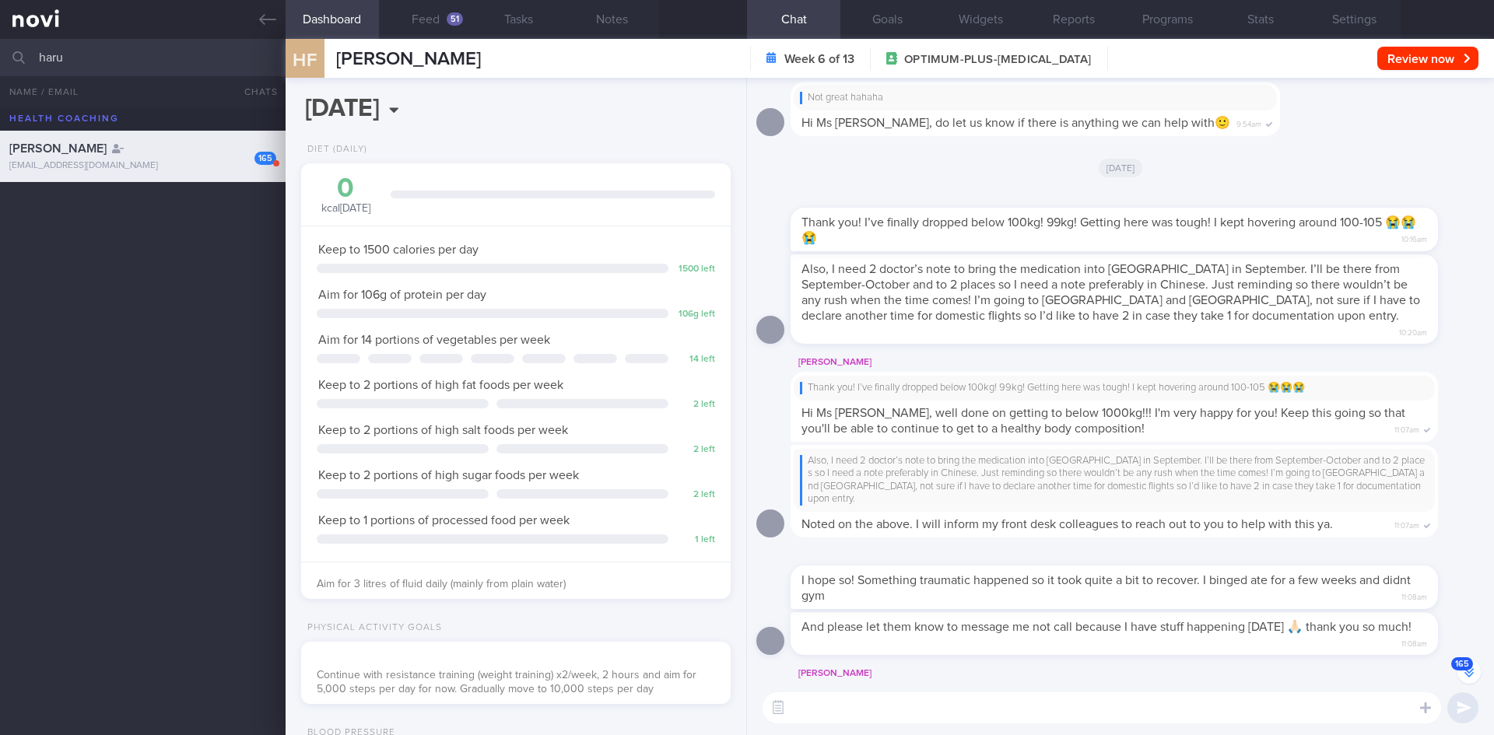
click at [997, 189] on div "[DATE]" at bounding box center [1120, 167] width 728 height 44
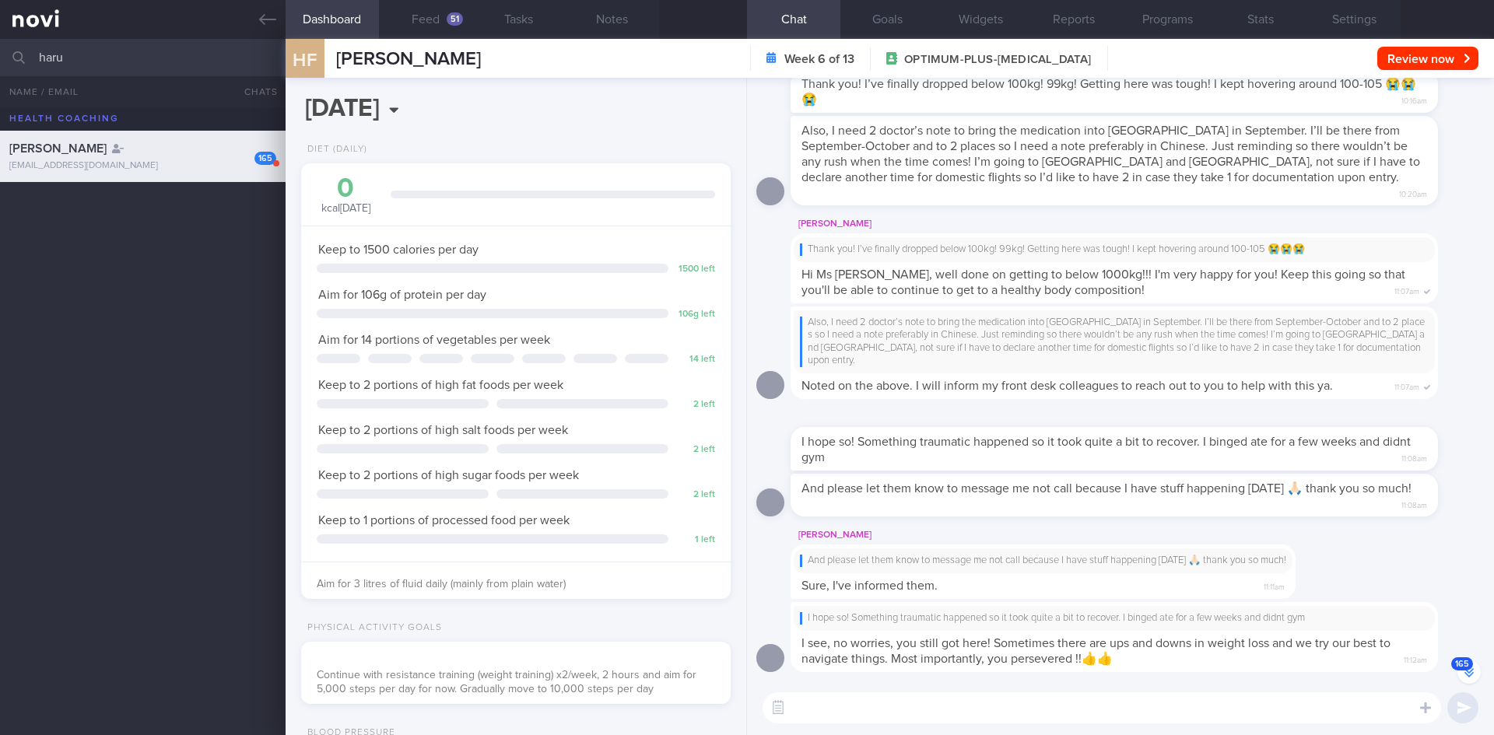
scroll to position [0, 0]
drag, startPoint x: 90, startPoint y: 53, endPoint x: 14, endPoint y: 57, distance: 76.3
click at [14, 57] on div "haru All active patients Assigned patients All active patients Archived patients" at bounding box center [747, 57] width 1494 height 37
drag, startPoint x: 114, startPoint y: 51, endPoint x: 78, endPoint y: 61, distance: 37.2
click at [78, 61] on input "cheryl lau" at bounding box center [747, 57] width 1494 height 37
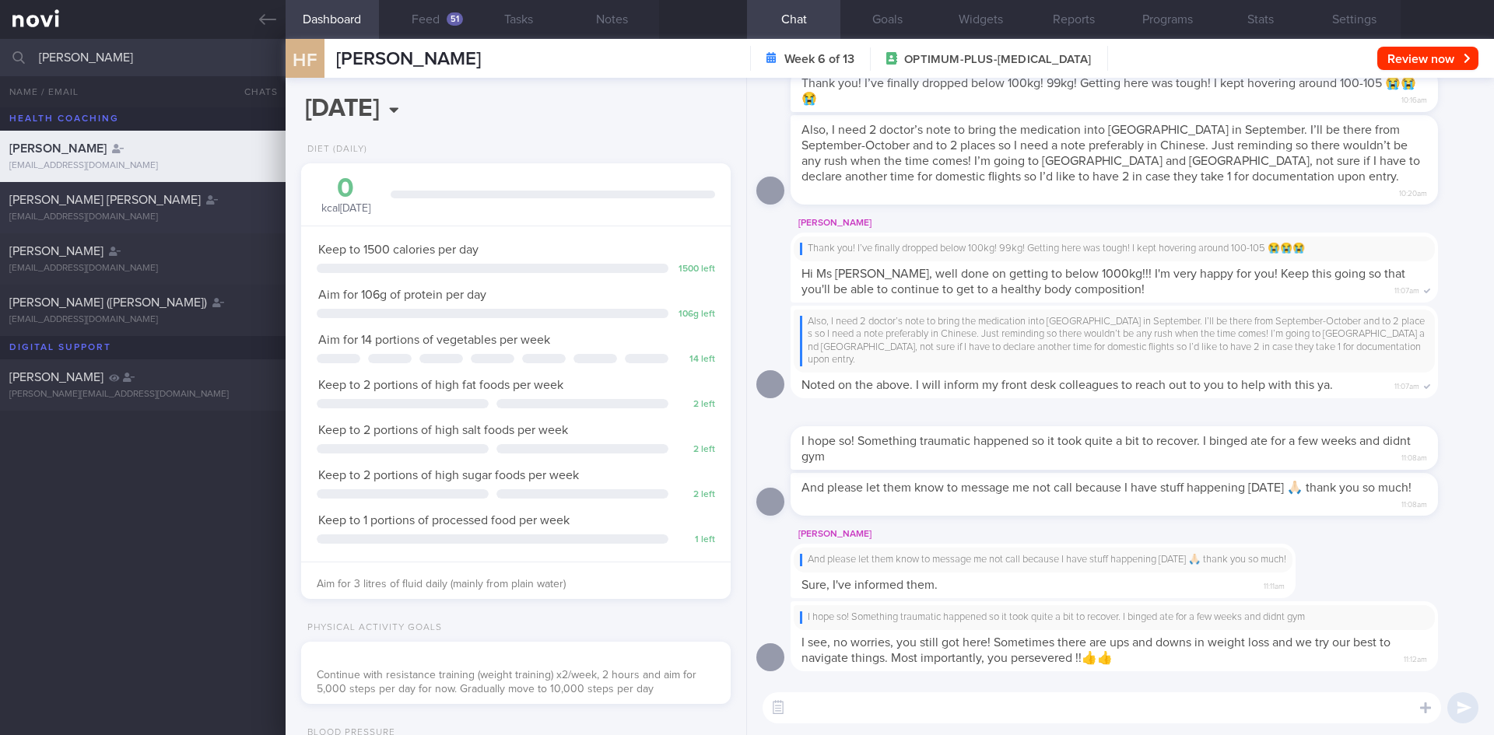
type input "cheryl l"
click at [202, 210] on div "Cheryl Cheong Siao Ling chertzpersonal@gmail.com" at bounding box center [143, 207] width 286 height 31
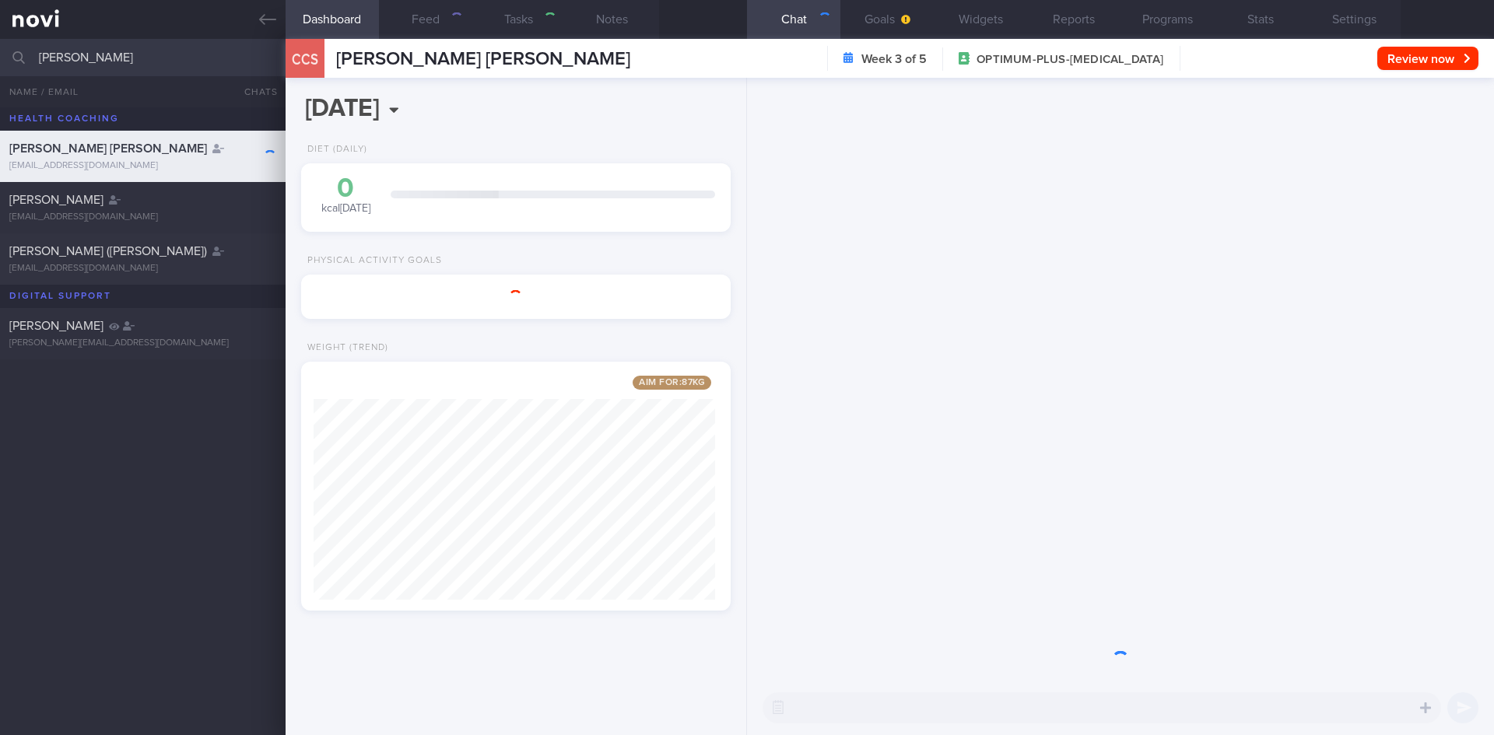
scroll to position [777800, 777628]
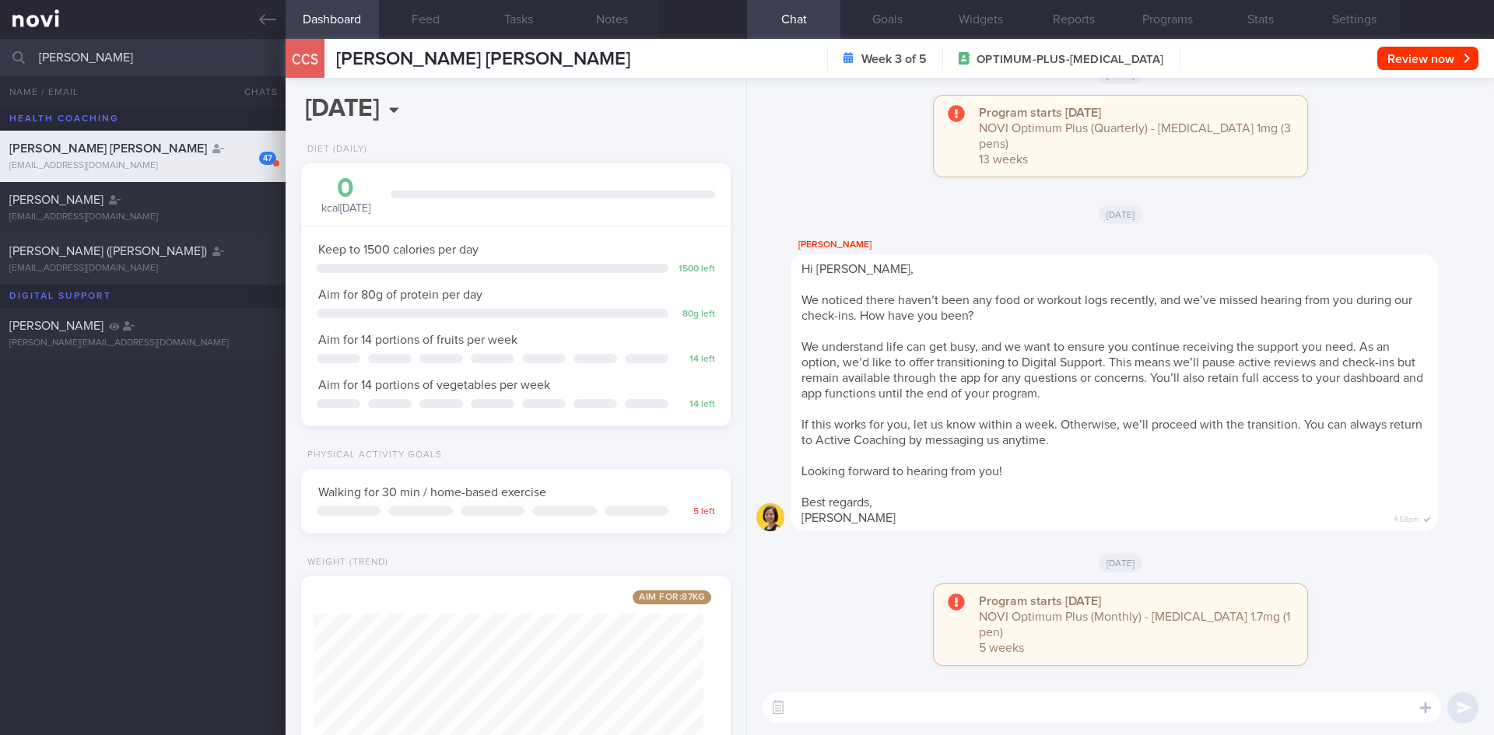
drag, startPoint x: 105, startPoint y: 55, endPoint x: 18, endPoint y: 48, distance: 87.4
click at [18, 48] on div "cheryl l All active patients Assigned patients All active patients Archived pat…" at bounding box center [747, 57] width 1494 height 37
type input "jeffrey"
click at [168, 198] on div "Jeffrey Connon" at bounding box center [140, 200] width 263 height 16
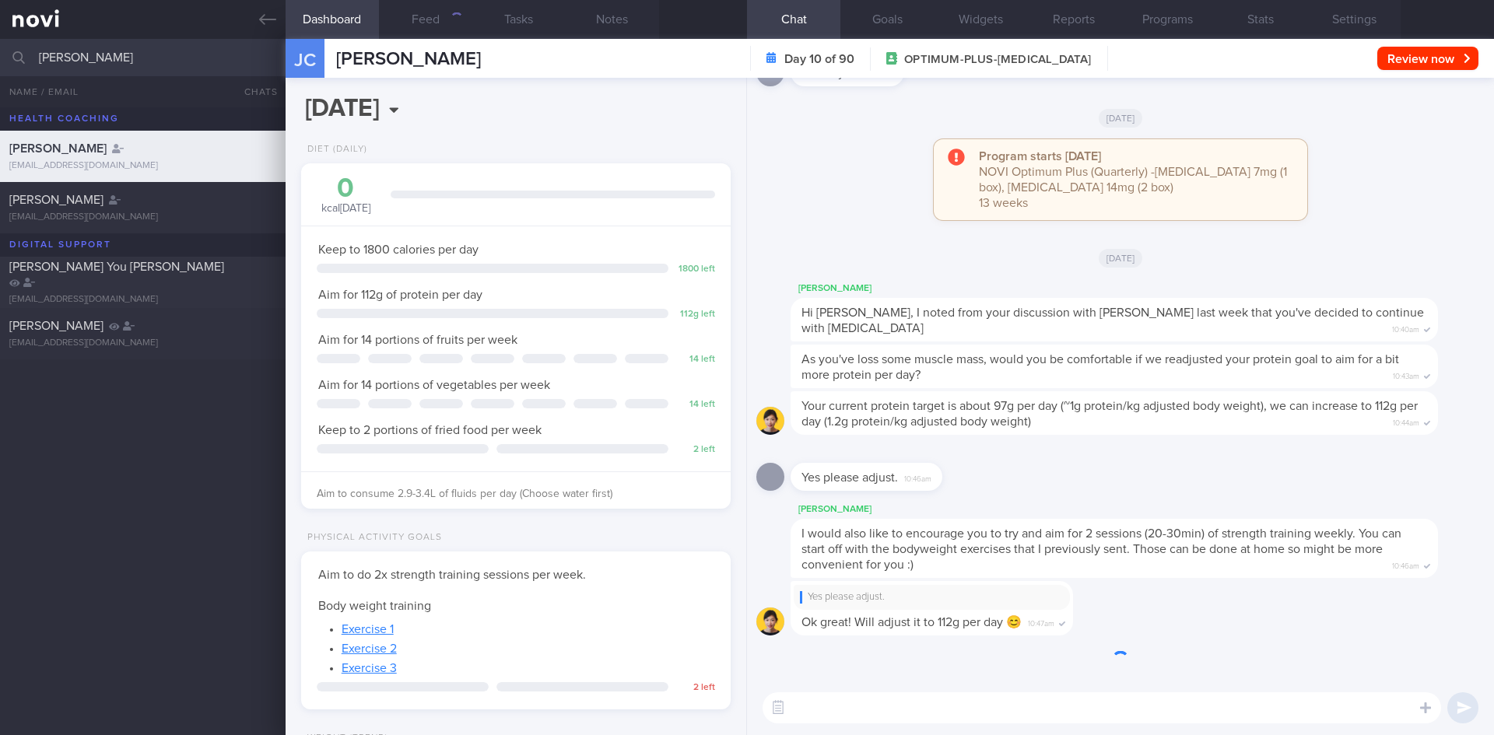
scroll to position [217, 391]
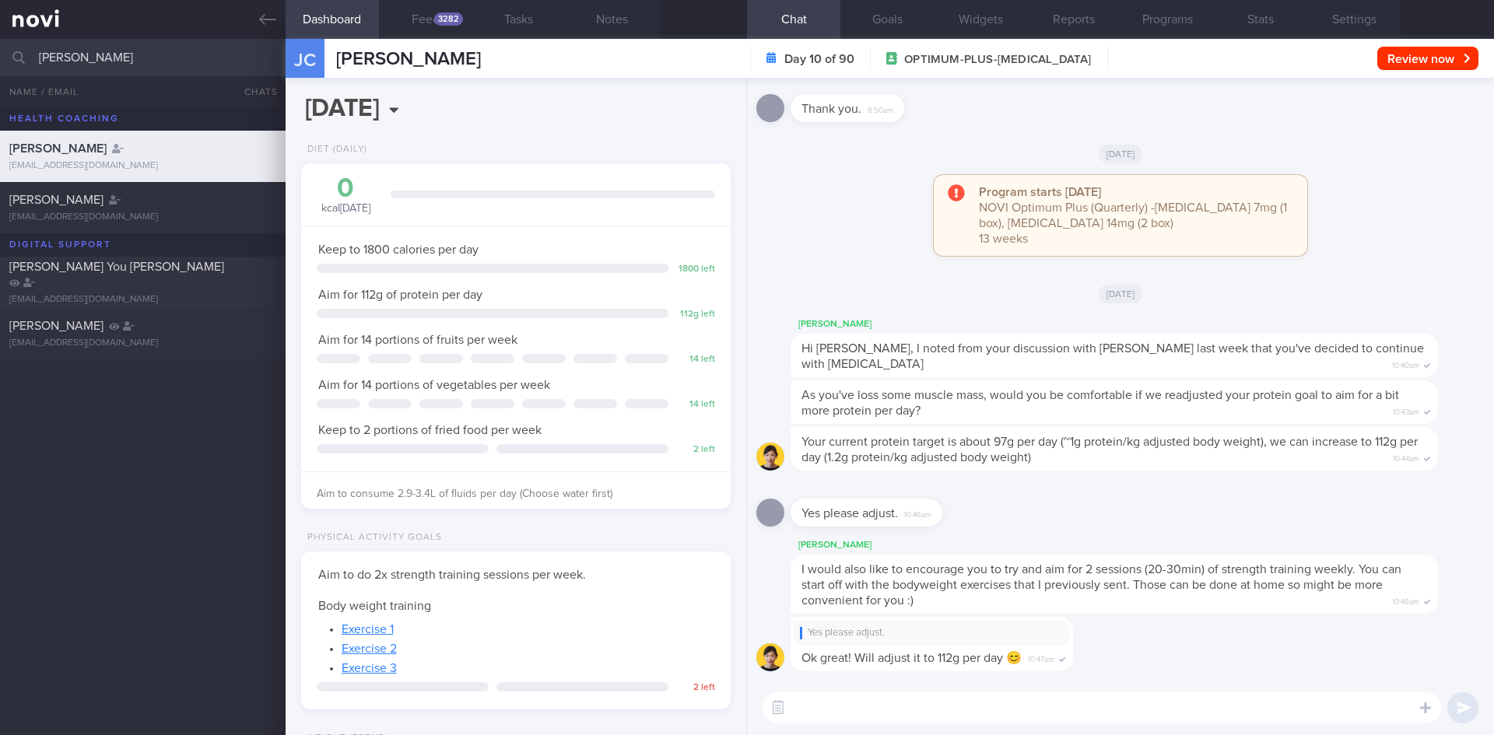
click at [874, 193] on div "Program starts today NOVI Optimum Plus (Quarterly) -Rybelsus 7mg (1 box), Rybel…" at bounding box center [1120, 223] width 728 height 96
click at [453, 19] on div "3282" at bounding box center [448, 18] width 29 height 13
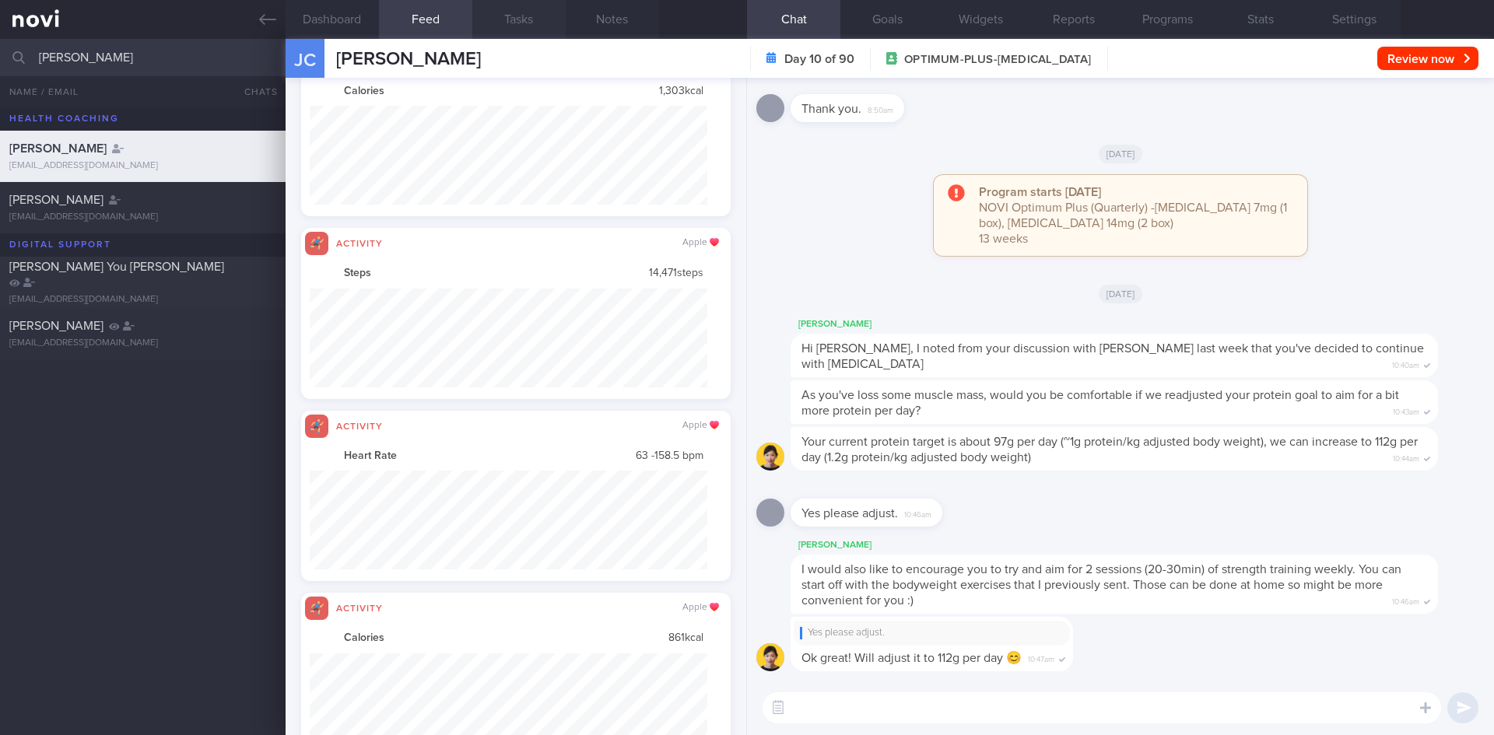
scroll to position [467, 0]
